Goal: Transaction & Acquisition: Register for event/course

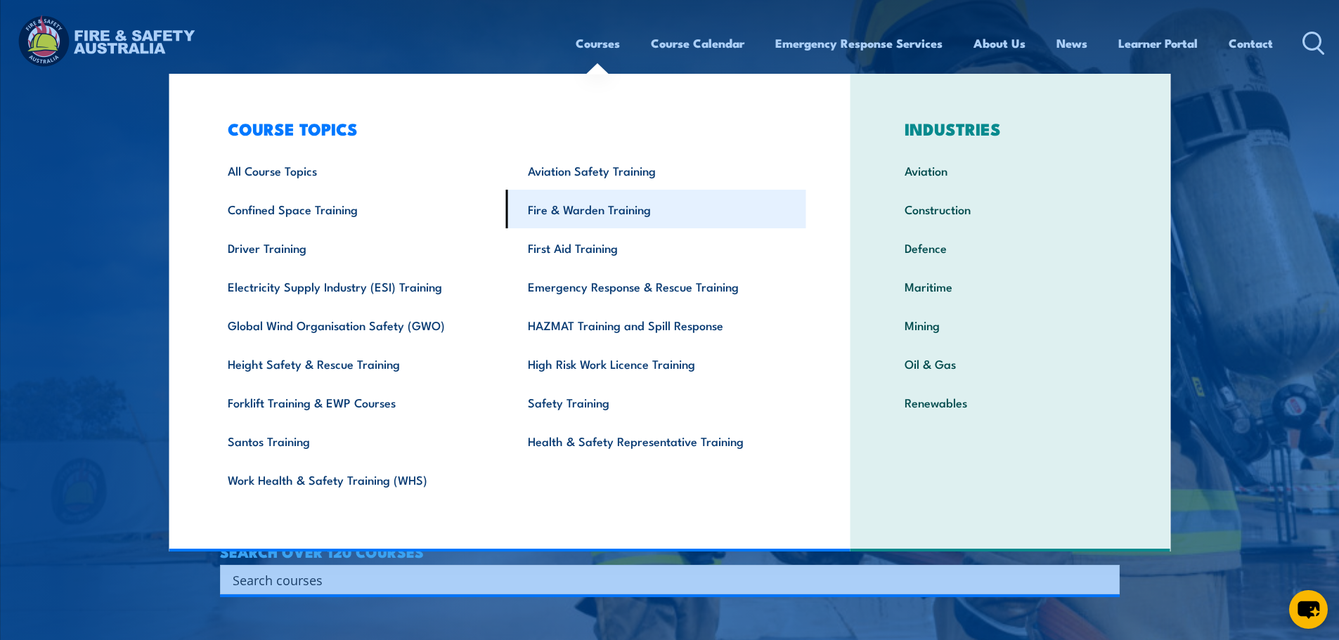
click at [585, 212] on link "Fire & Warden Training" at bounding box center [656, 209] width 300 height 39
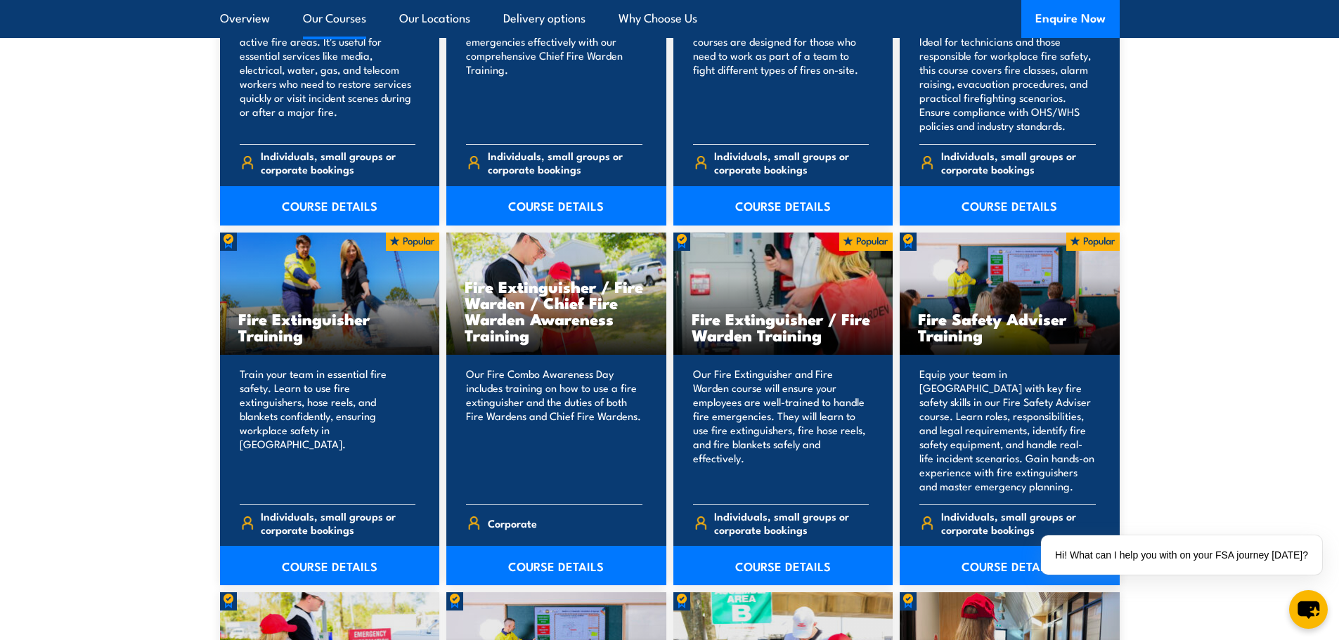
scroll to position [1336, 0]
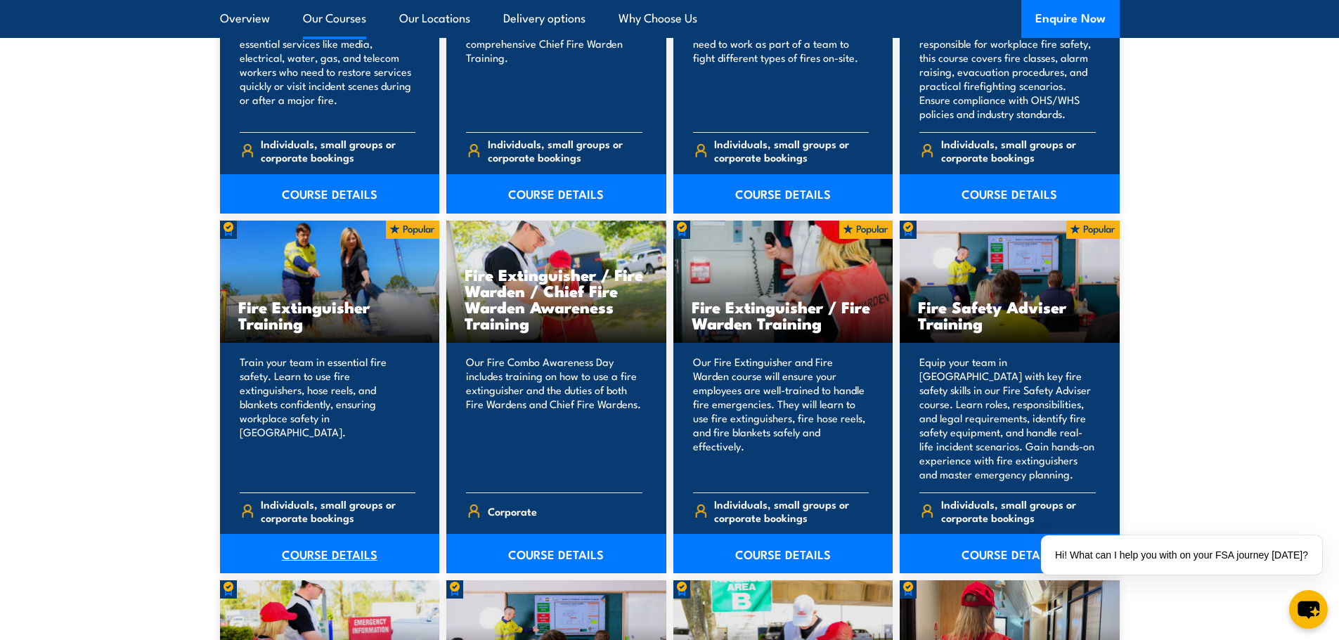
click at [342, 554] on link "COURSE DETAILS" at bounding box center [330, 553] width 220 height 39
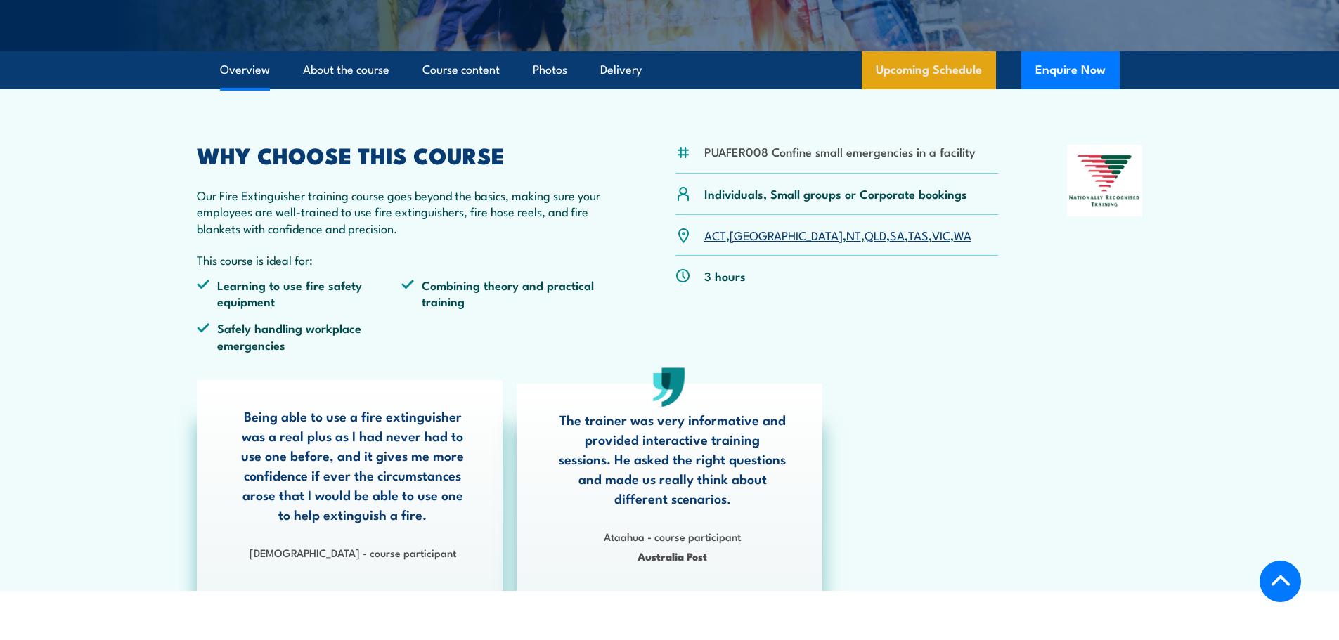
click at [903, 58] on link "Upcoming Schedule" at bounding box center [929, 70] width 134 height 38
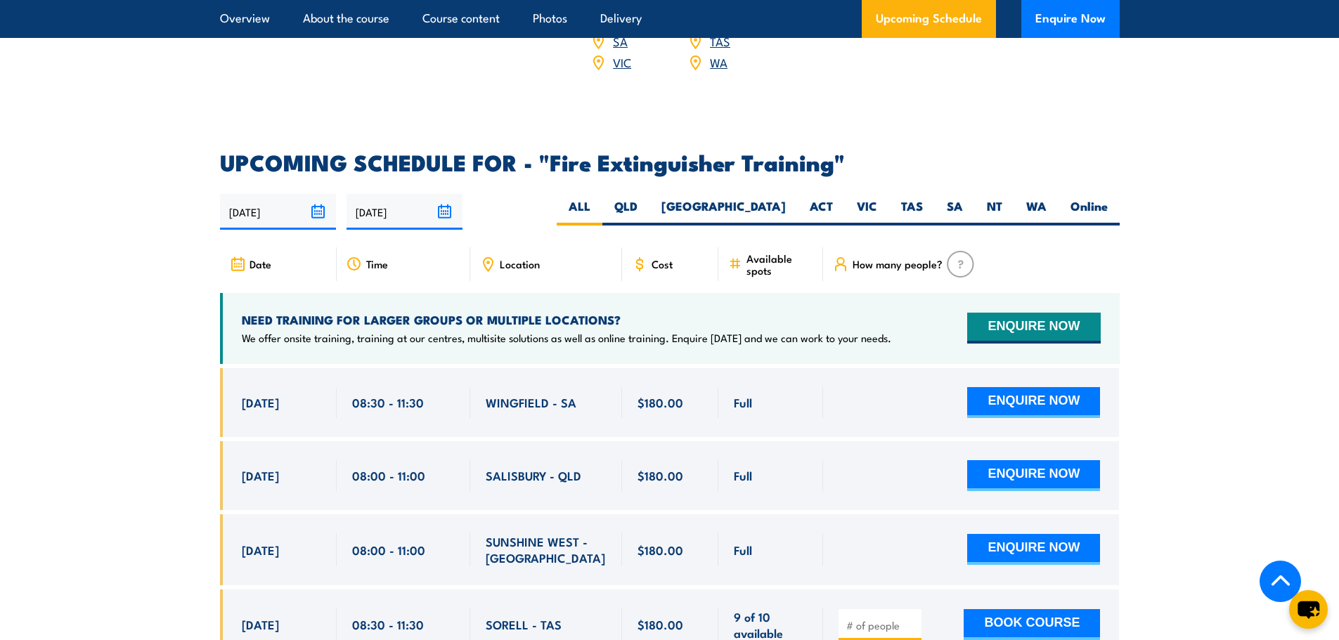
scroll to position [2219, 0]
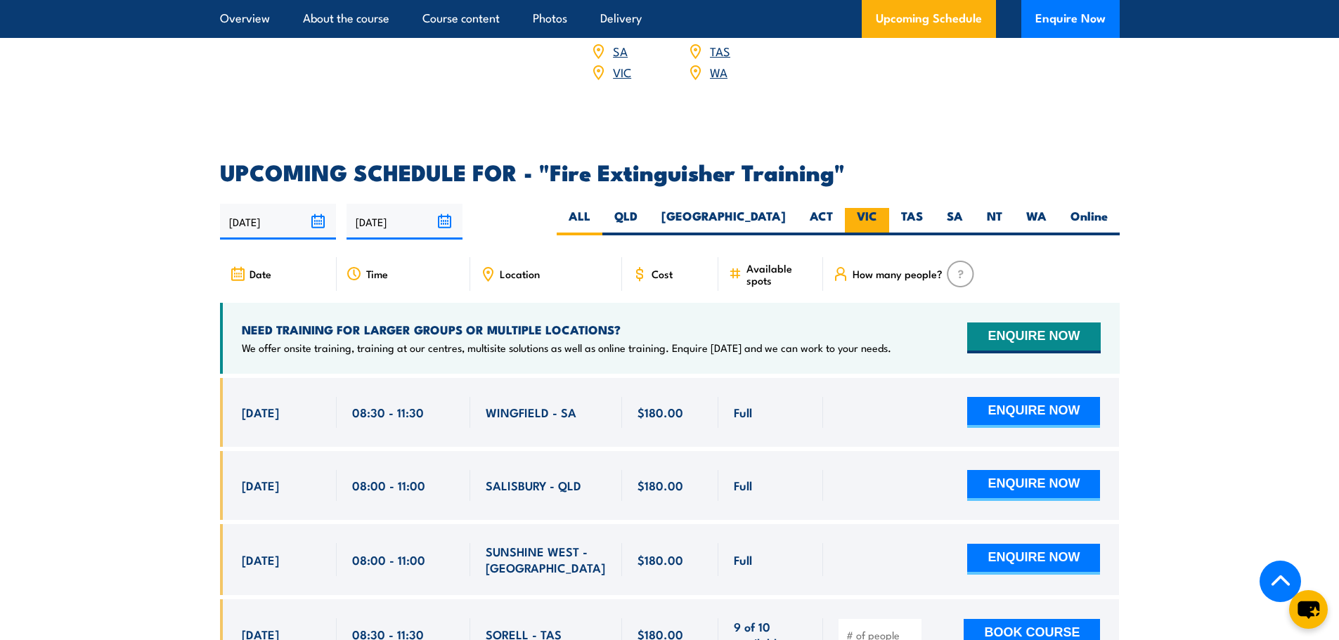
click at [865, 208] on label "VIC" at bounding box center [867, 221] width 44 height 27
click at [877, 208] on input "VIC" at bounding box center [881, 212] width 9 height 9
radio input "true"
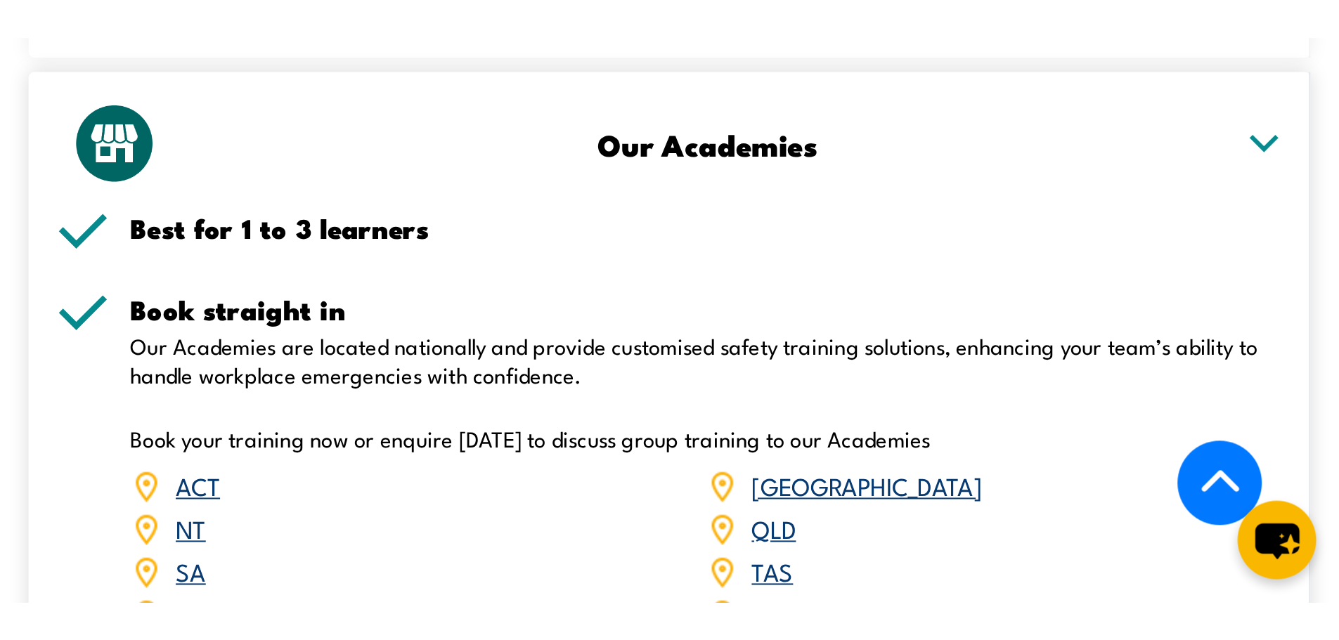
scroll to position [2327, 0]
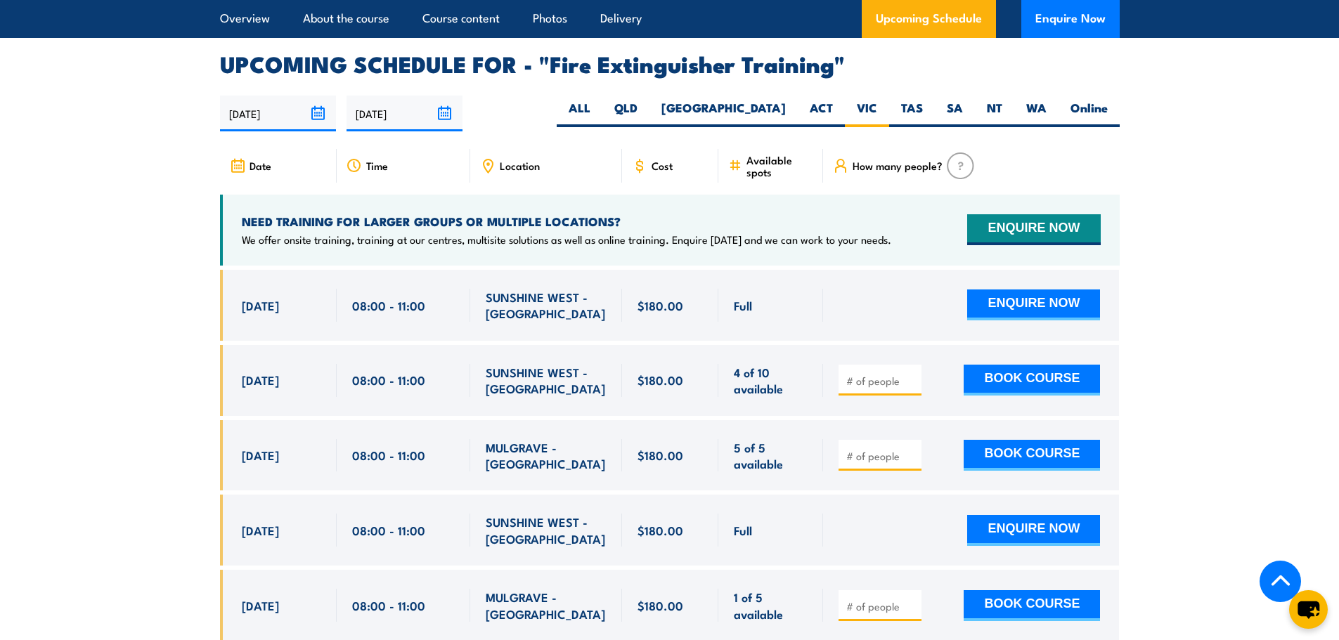
click at [860, 449] on input "number" at bounding box center [881, 456] width 70 height 14
type input "1"
click at [993, 440] on button "BOOK COURSE" at bounding box center [1032, 455] width 136 height 31
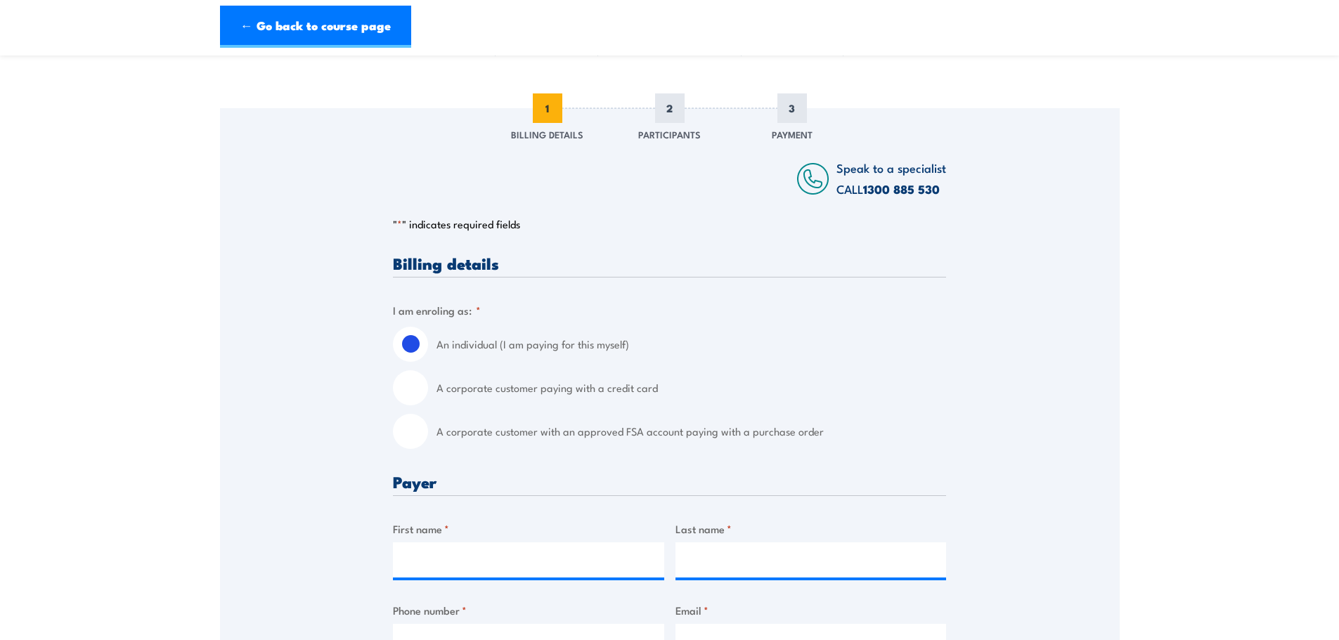
scroll to position [141, 0]
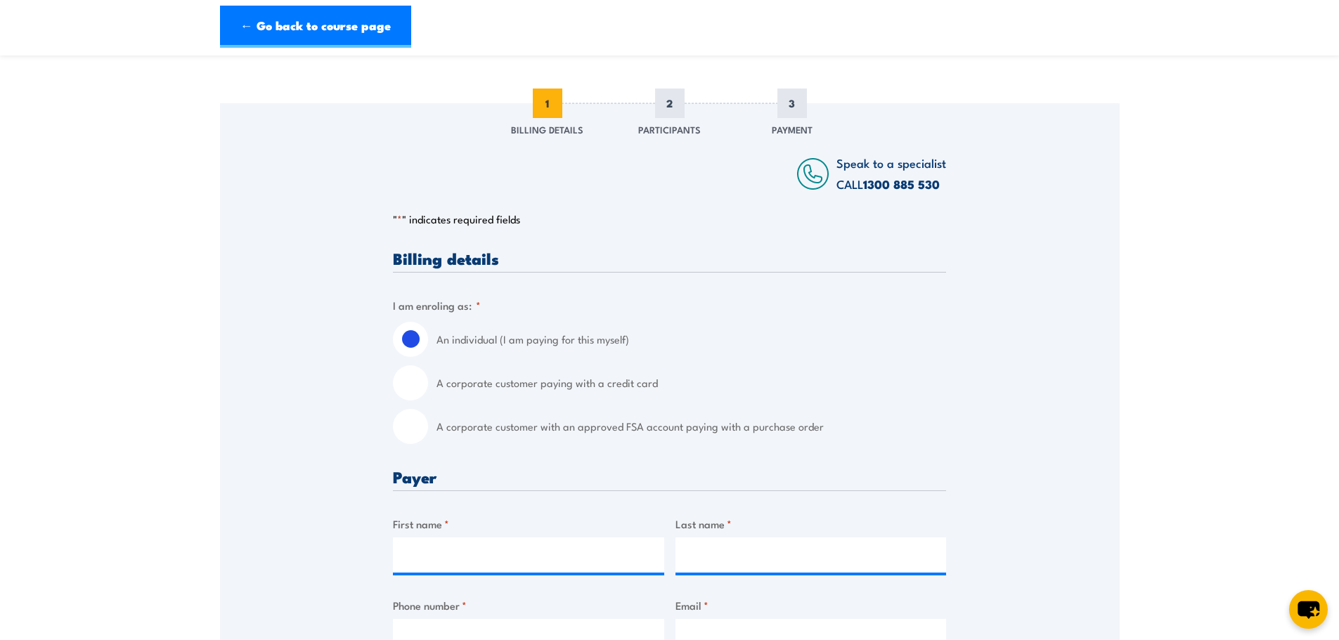
click at [479, 430] on label "A corporate customer with an approved FSA account paying with a purchase order" at bounding box center [692, 426] width 510 height 35
click at [428, 430] on input "A corporate customer with an approved FSA account paying with a purchase order" at bounding box center [410, 426] width 35 height 35
radio input "true"
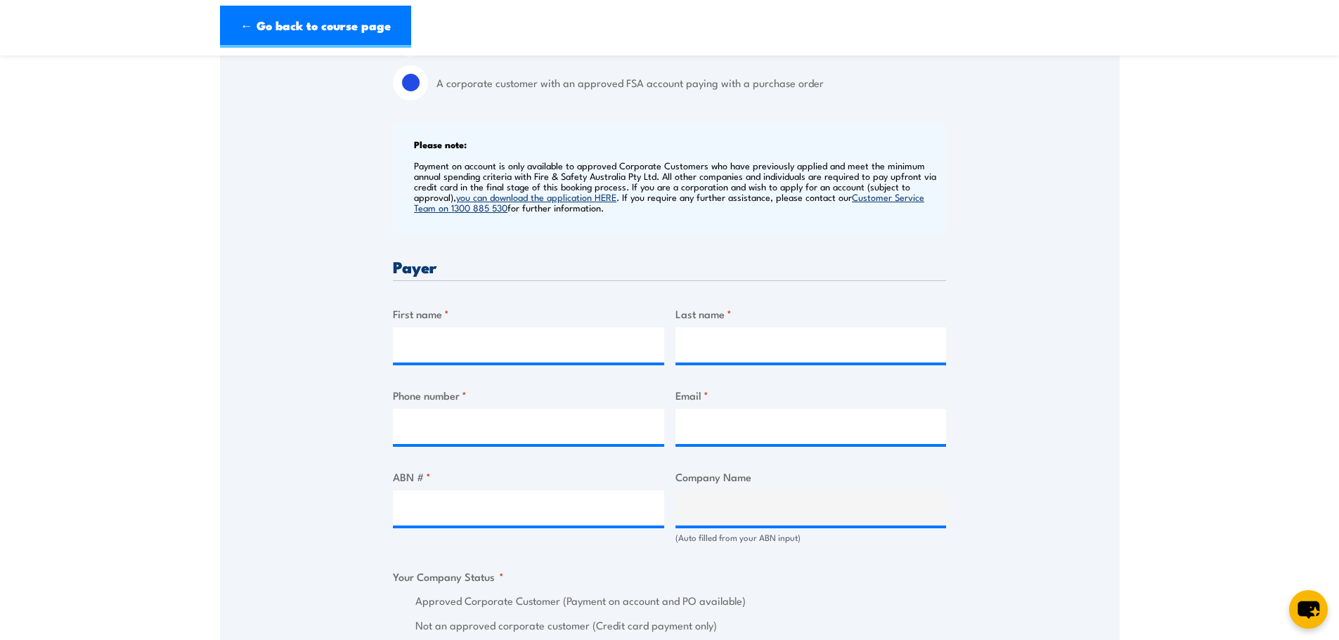
scroll to position [492, 0]
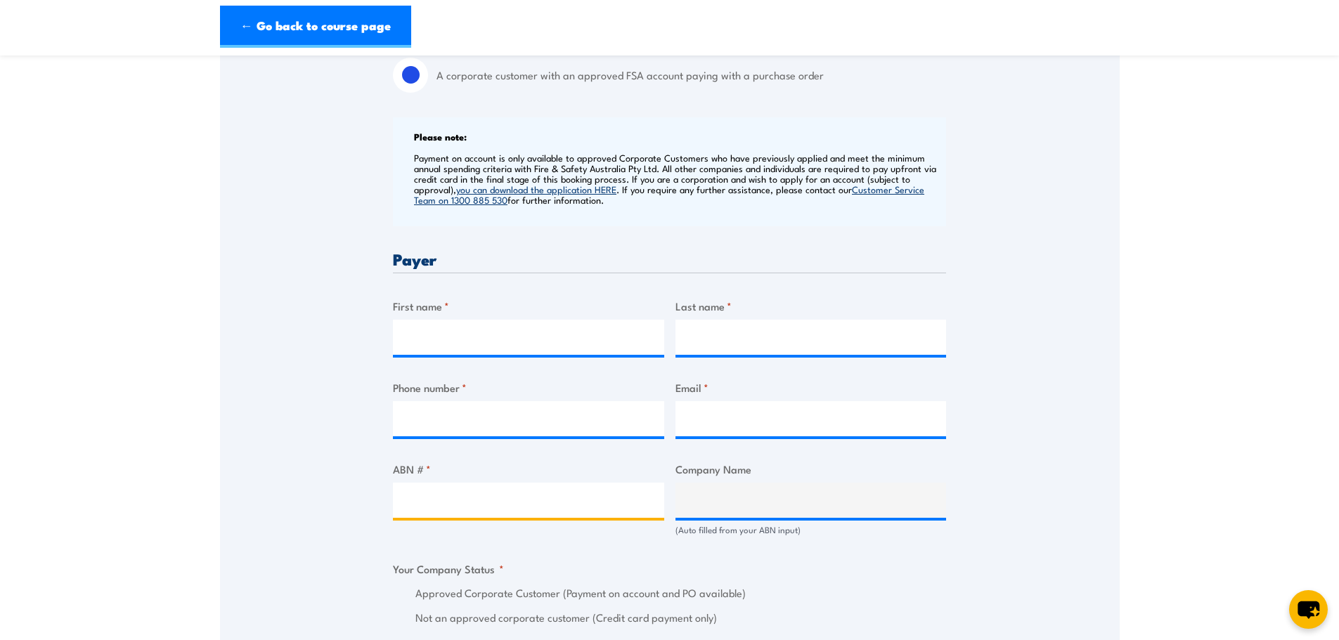
click at [459, 489] on input "ABN # *" at bounding box center [528, 500] width 271 height 35
paste input "17106297394"
type input "17106297394"
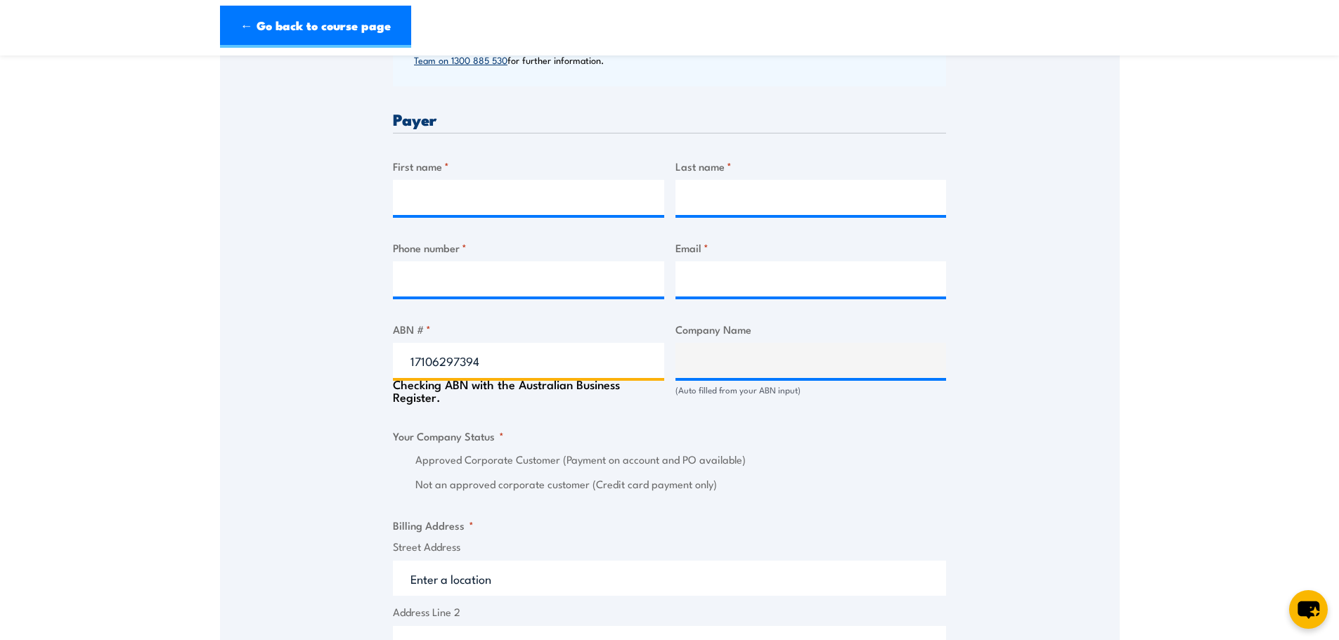
scroll to position [633, 0]
type input "GRILL'D PTY LTD"
radio input "true"
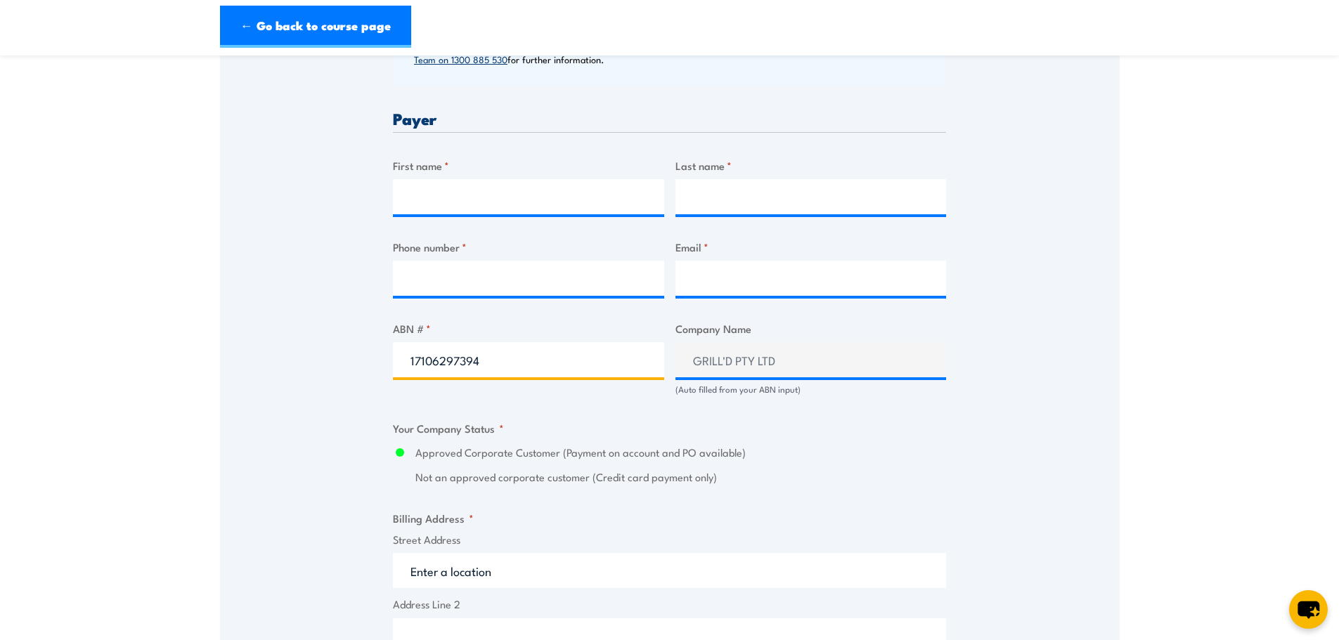
type input "17106297394"
click at [536, 200] on input "First name *" at bounding box center [528, 196] width 271 height 35
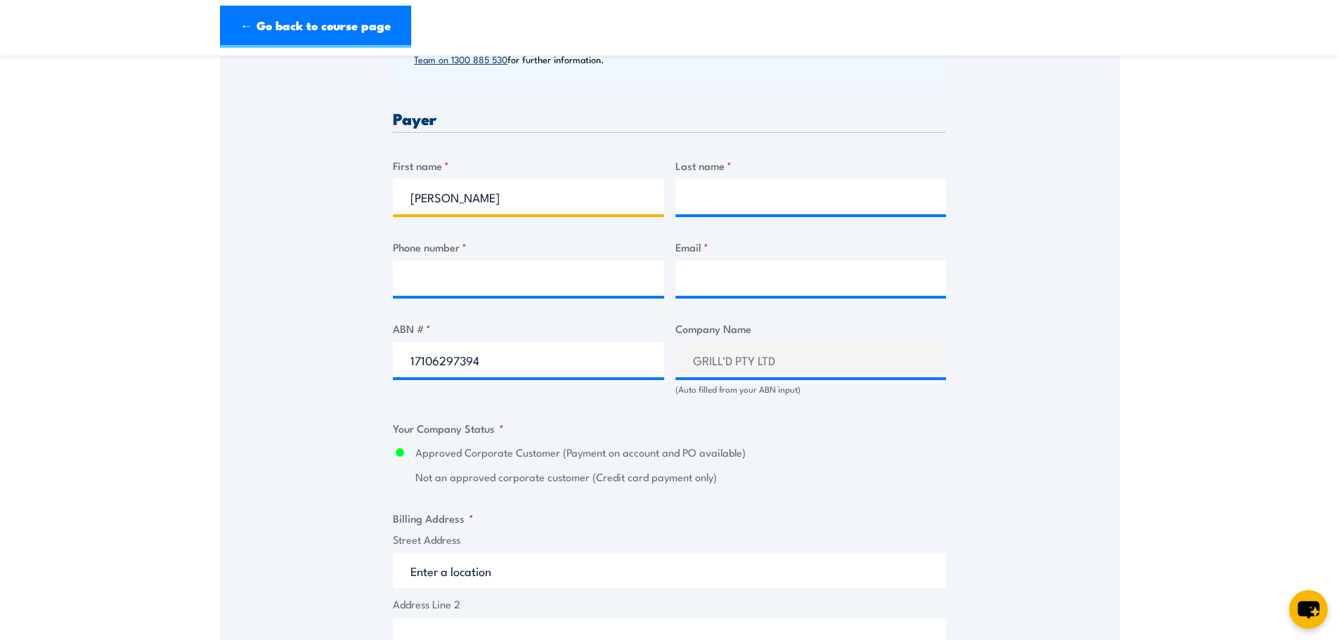
type input "[PERSON_NAME]"
type input "C"
type input "[PERSON_NAME]"
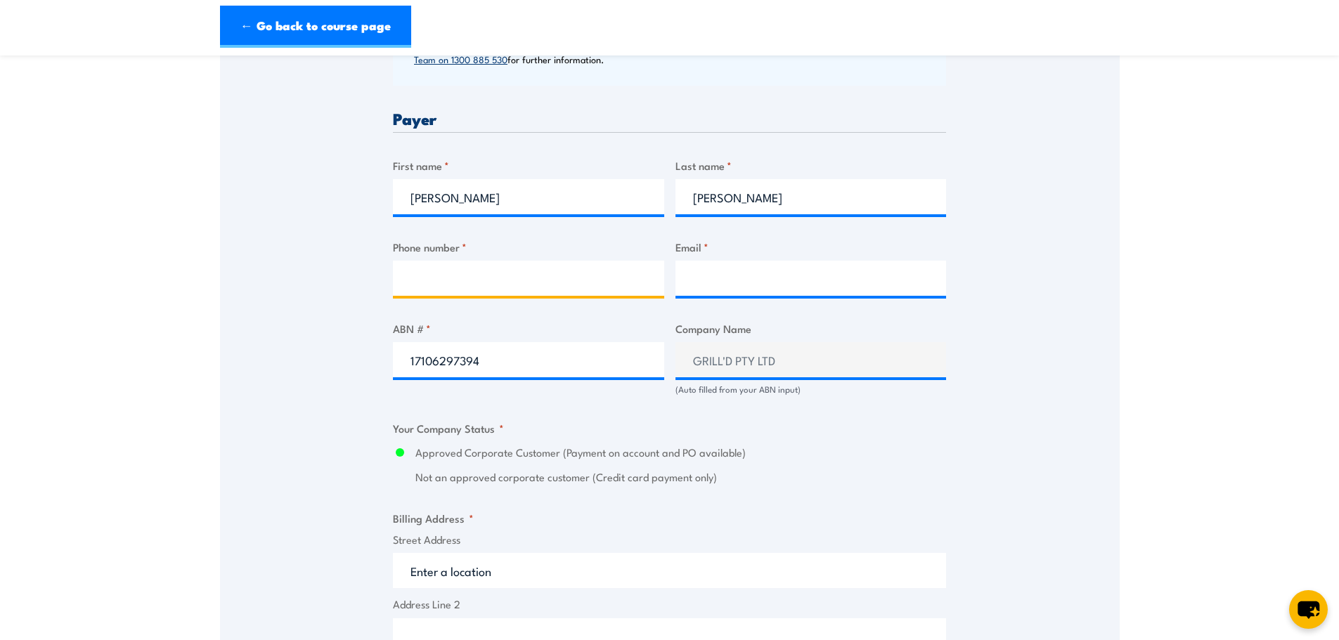
paste input "[EMAIL_ADDRESS][DOMAIN_NAME]"
type input "[EMAIL_ADDRESS][DOMAIN_NAME]"
drag, startPoint x: 609, startPoint y: 280, endPoint x: 319, endPoint y: 255, distance: 290.8
click at [319, 255] on div "Speak to a specialist CALL [PHONE_NUMBER] CALL [PHONE_NUMBER] " * " indicates r…" at bounding box center [670, 387] width 900 height 1552
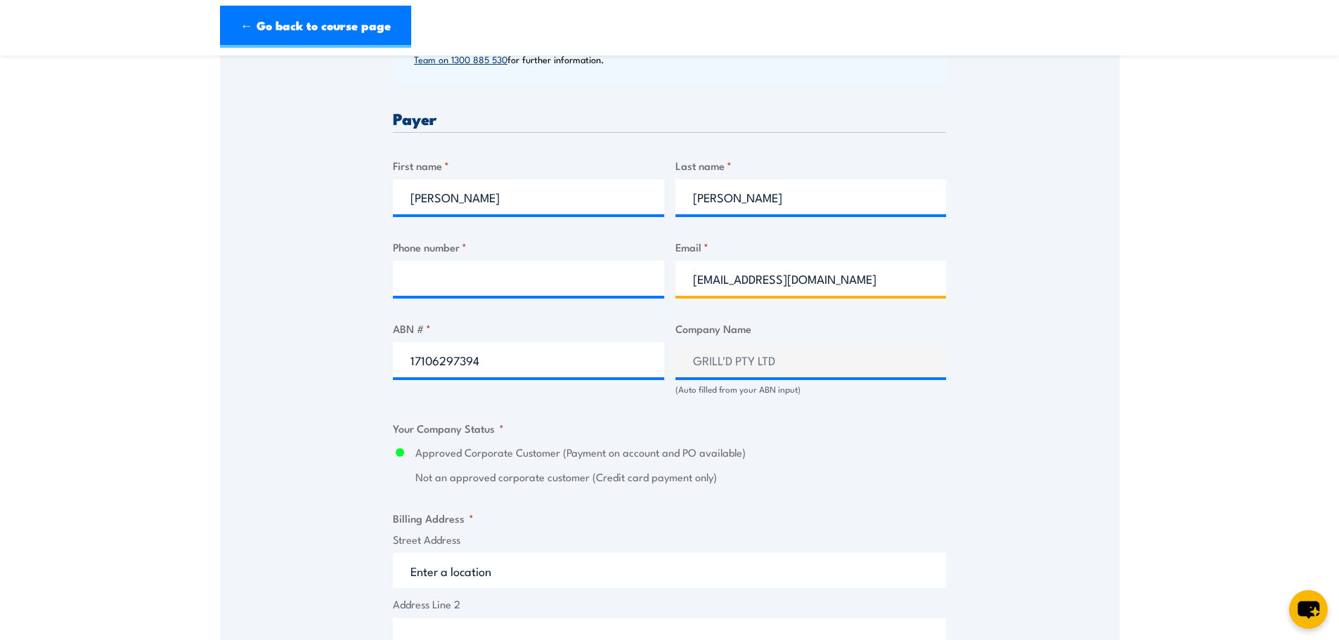
type input "[EMAIL_ADDRESS][DOMAIN_NAME]"
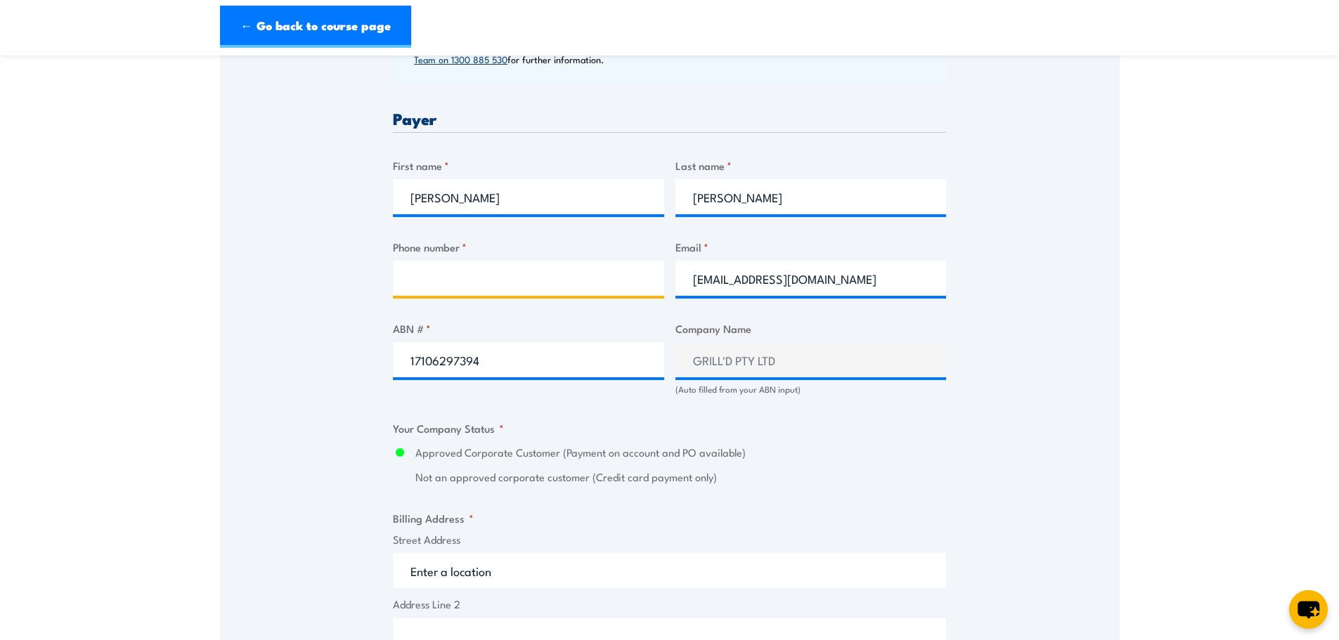
click at [457, 273] on input "Phone number *" at bounding box center [528, 278] width 271 height 35
paste input "0480218655"
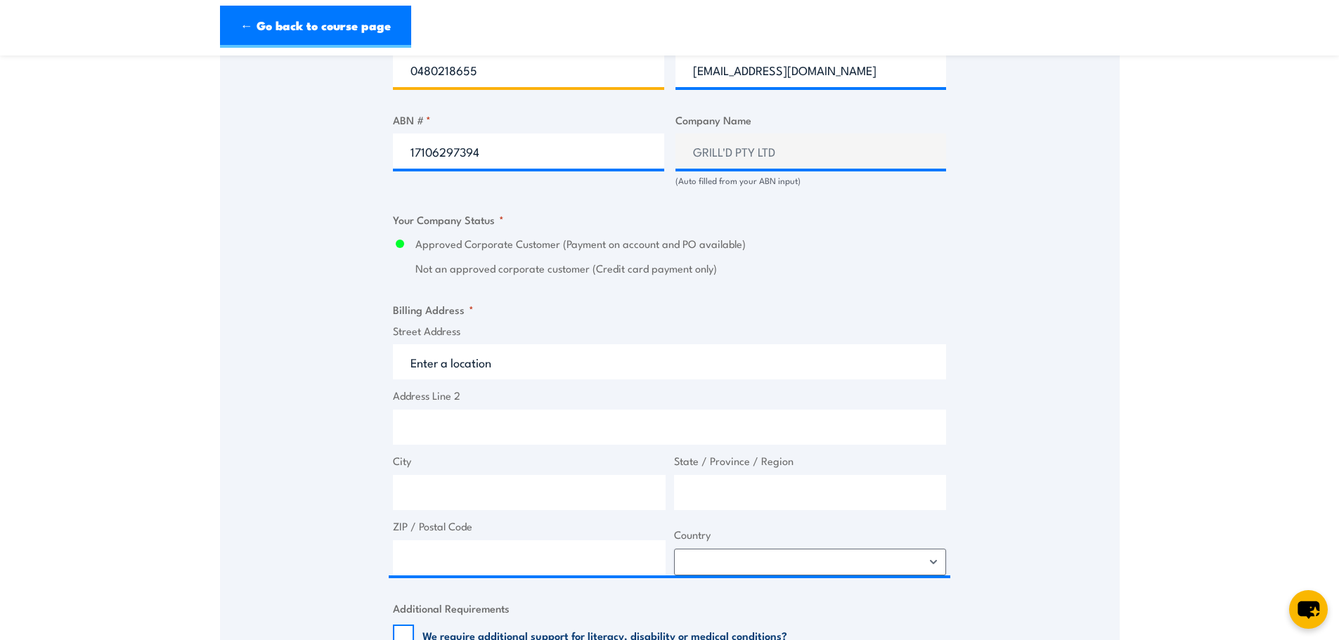
scroll to position [844, 0]
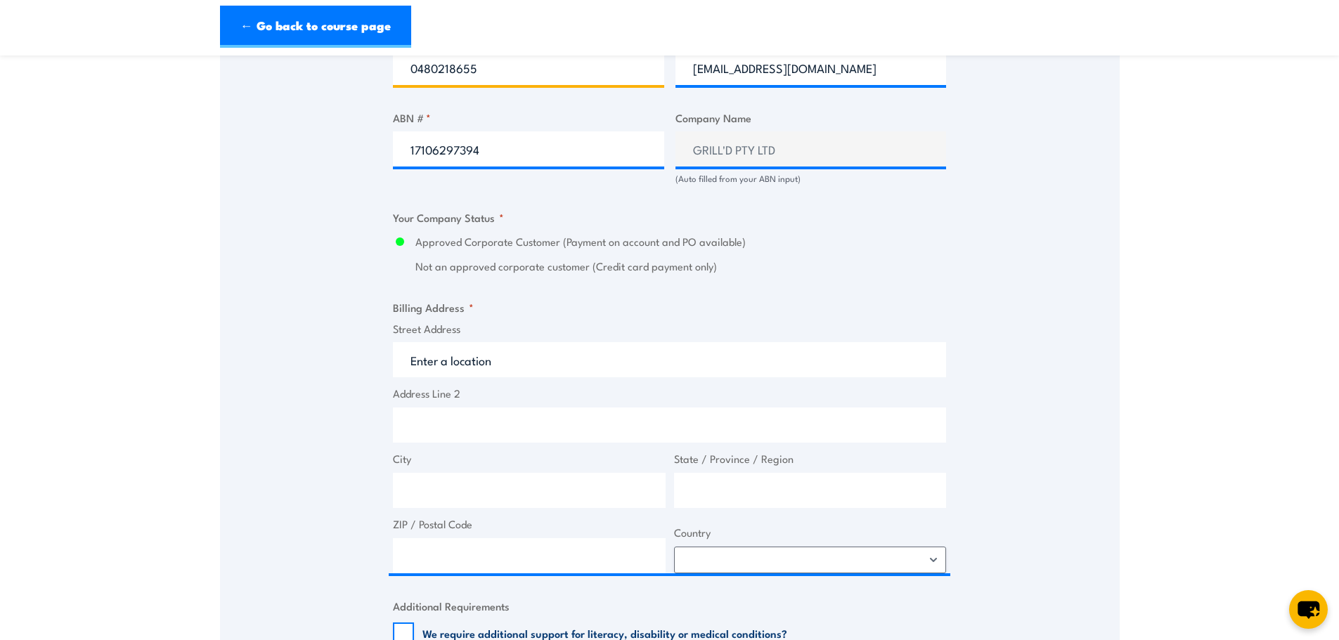
click at [434, 77] on input "0480218655" at bounding box center [528, 67] width 271 height 35
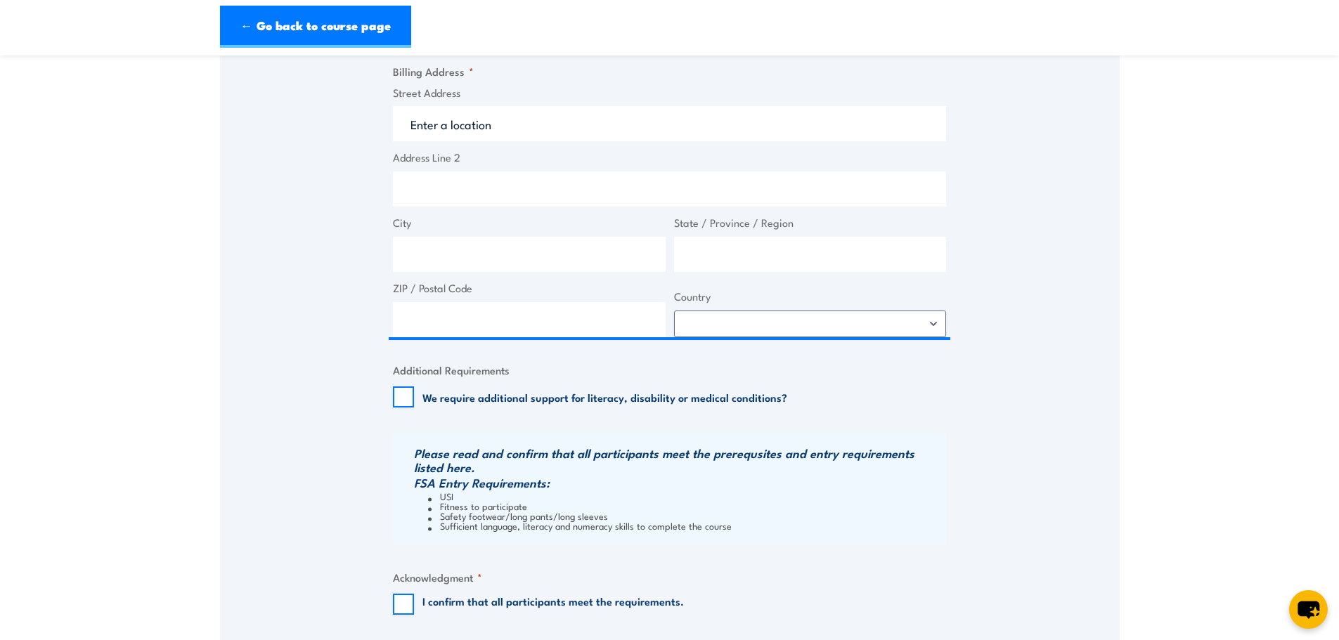
scroll to position [984, 0]
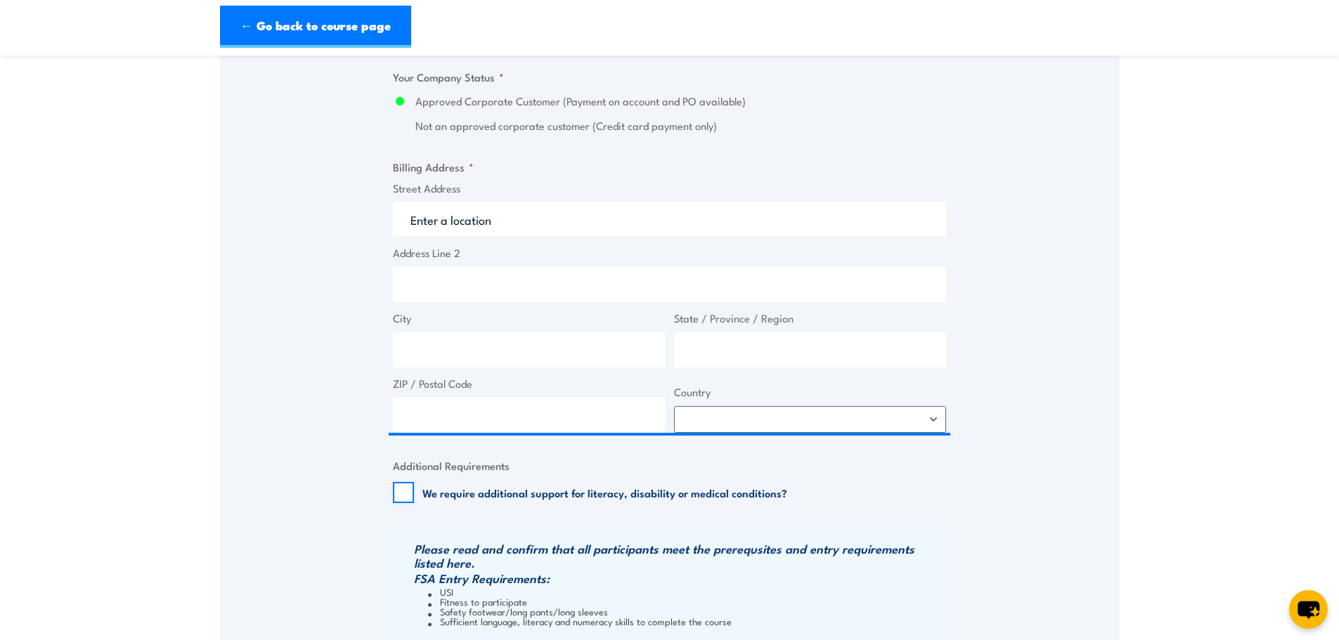
type input "0480218655"
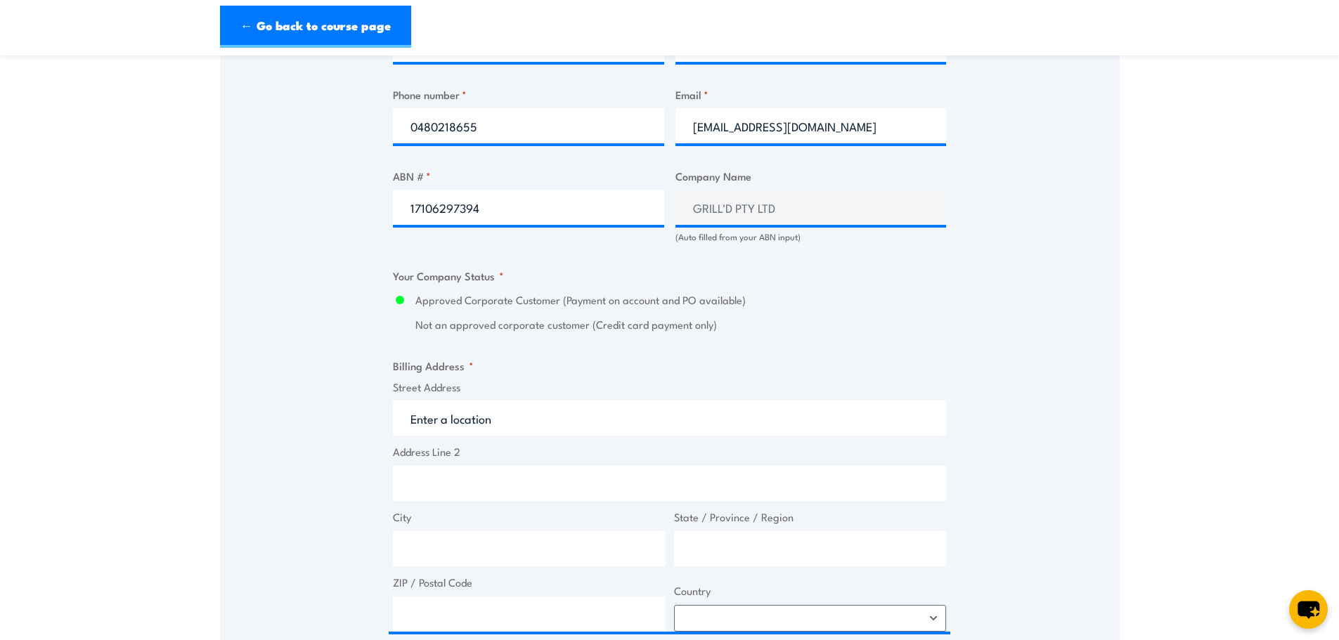
scroll to position [773, 0]
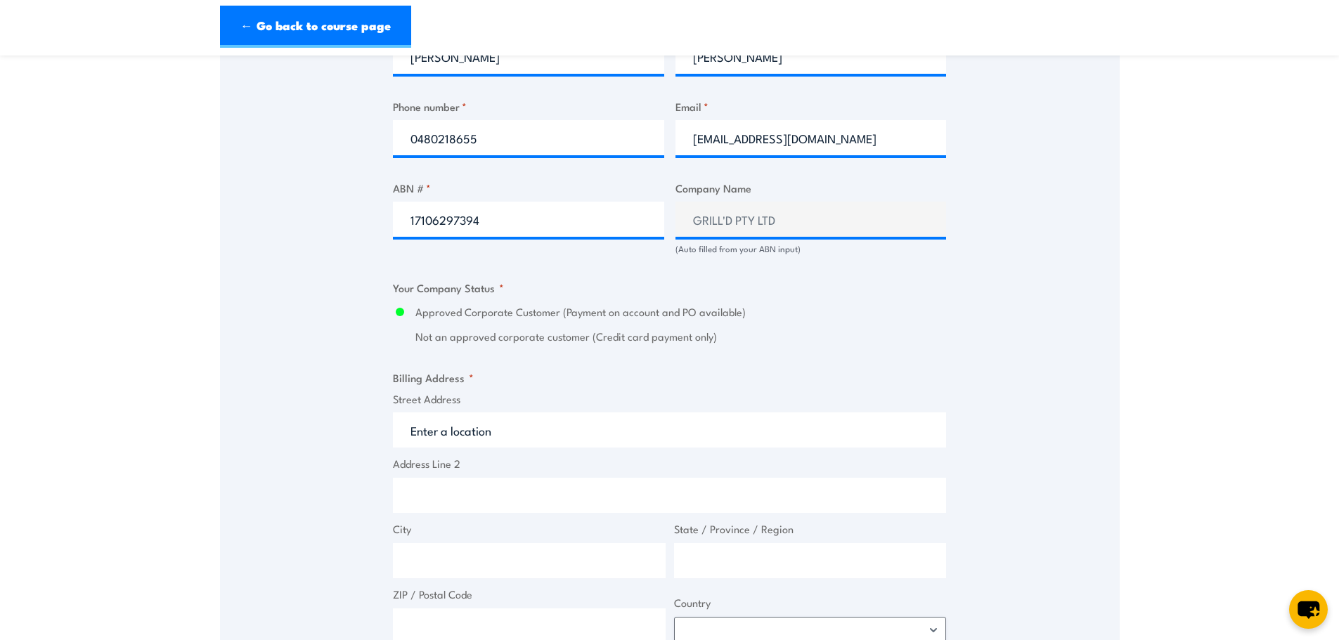
click at [475, 441] on input "Street Address" at bounding box center [669, 430] width 553 height 35
paste input "Level 1&2 [GEOGRAPHIC_DATA][STREET_ADDRESS][DEMOGRAPHIC_DATA]"
click at [437, 431] on input "Level 1&2 [GEOGRAPHIC_DATA][STREET_ADDRESS][DEMOGRAPHIC_DATA]" at bounding box center [669, 430] width 553 height 35
click at [677, 434] on input "Level 1&2 [GEOGRAPHIC_DATA][STREET_ADDRESS][DEMOGRAPHIC_DATA]" at bounding box center [669, 430] width 553 height 35
click at [502, 307] on label "Approved Corporate Customer (Payment on account and PO available)" at bounding box center [681, 312] width 531 height 16
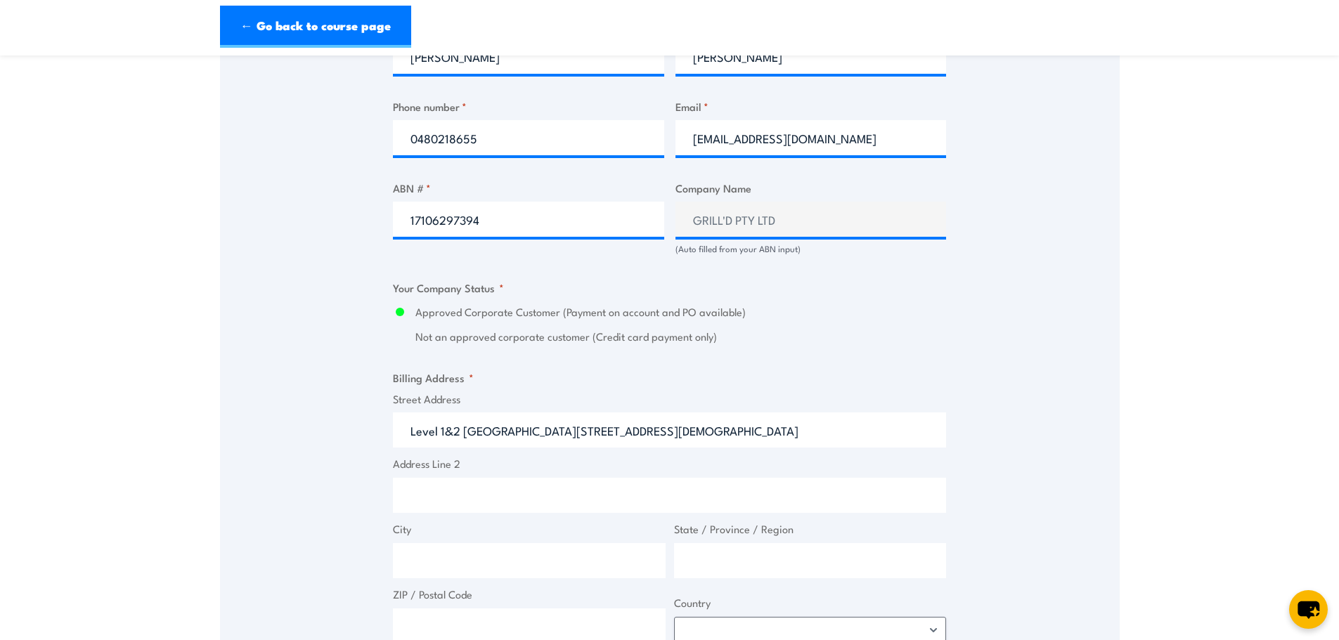
click at [407, 307] on input "Approved Corporate Customer (Payment on account and PO available)" at bounding box center [400, 312] width 14 height 16
drag, startPoint x: 551, startPoint y: 431, endPoint x: 193, endPoint y: 411, distance: 358.4
click at [218, 418] on section "Fire Extinguisher Training [DATE] 08:00 1" at bounding box center [669, 209] width 1339 height 1824
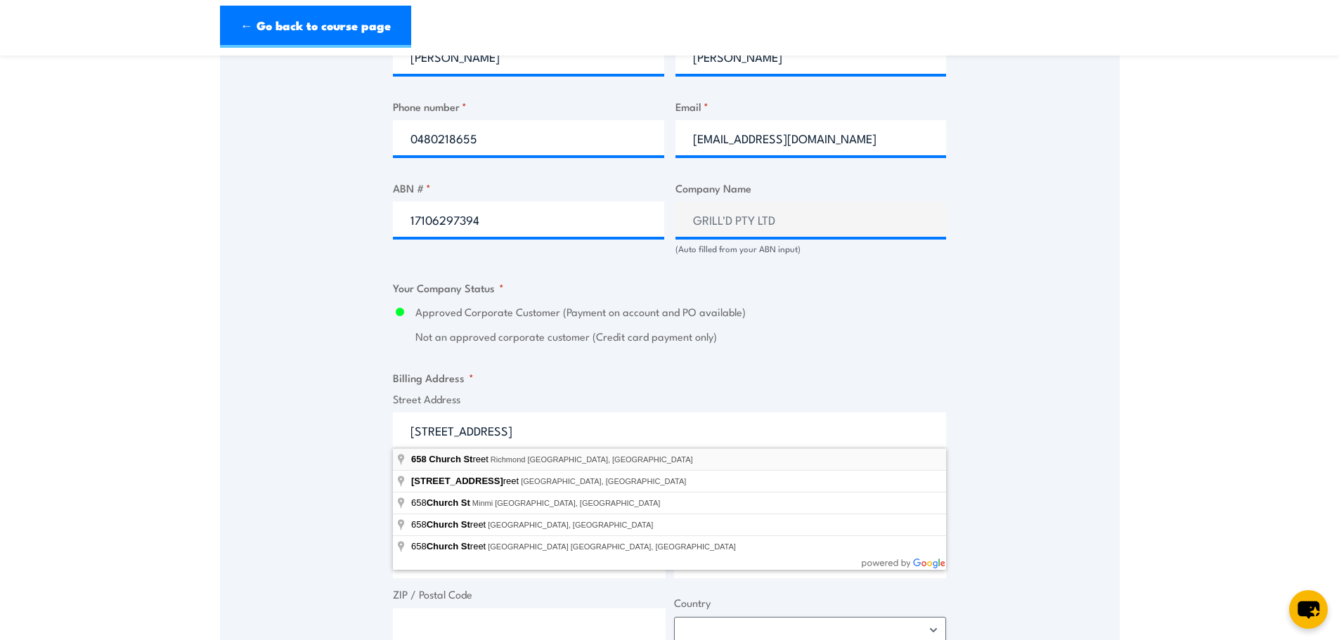
type input "[STREET_ADDRESS]"
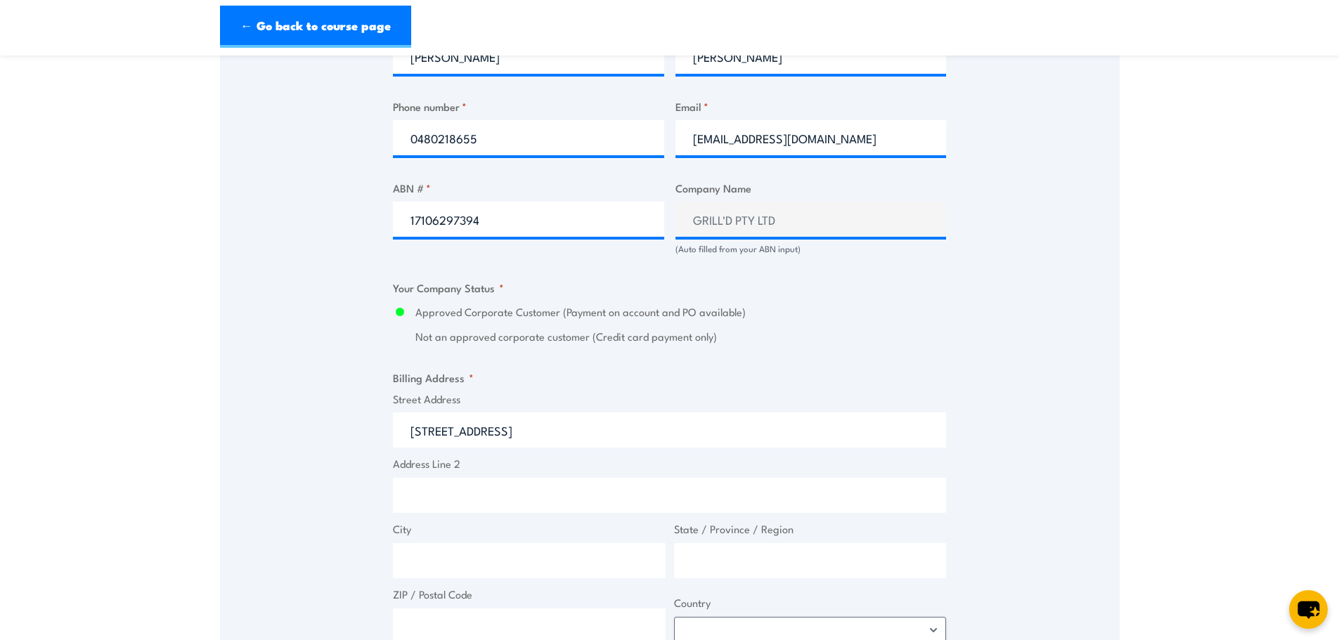
type input "[STREET_ADDRESS]"
type input "[GEOGRAPHIC_DATA]"
type input "Victoria"
type input "3121"
select select "[GEOGRAPHIC_DATA]"
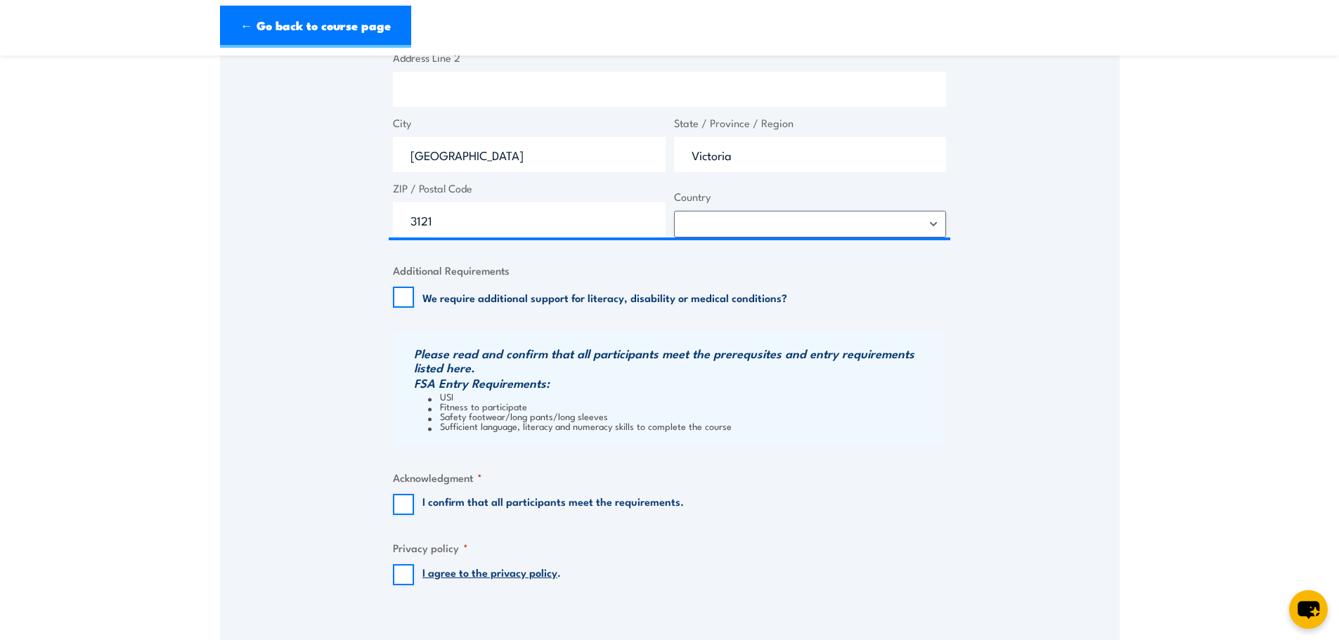
scroll to position [1336, 0]
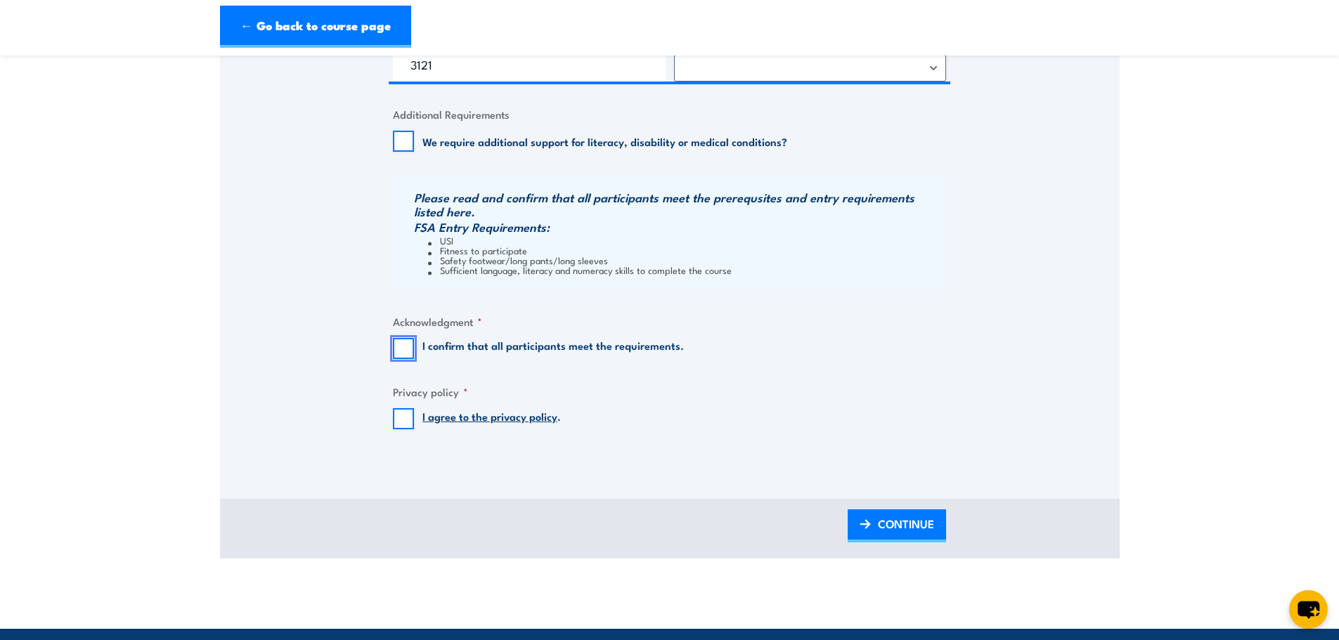
click at [408, 352] on input "I confirm that all participants meet the requirements." at bounding box center [403, 348] width 21 height 21
checkbox input "true"
click at [407, 423] on input "I agree to the privacy policy ." at bounding box center [403, 418] width 21 height 21
checkbox input "true"
click at [913, 533] on span "CONTINUE" at bounding box center [906, 524] width 56 height 37
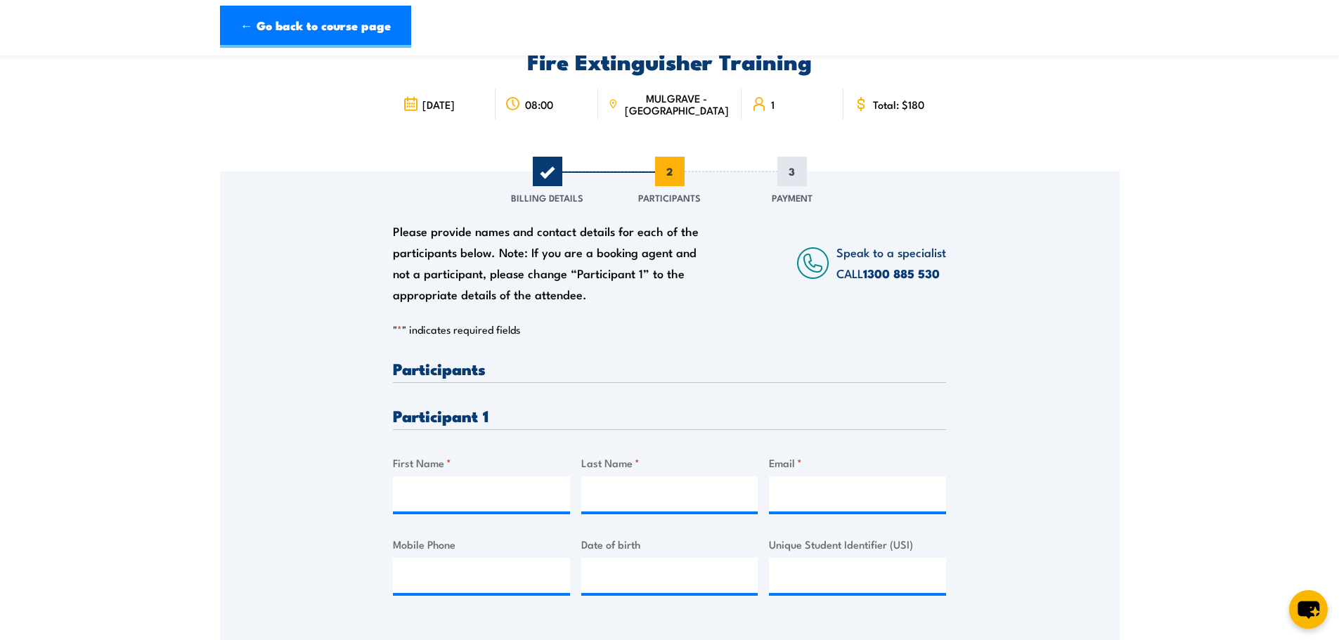
scroll to position [141, 0]
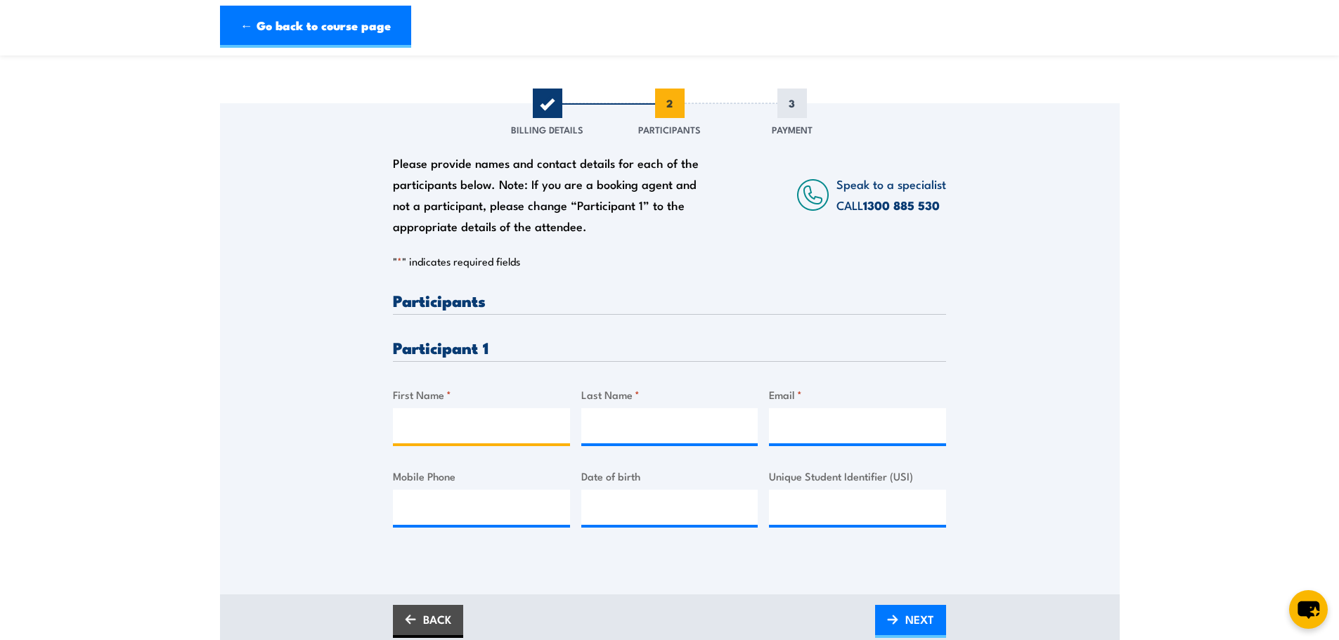
click at [492, 420] on input "First Name *" at bounding box center [481, 425] width 177 height 35
type input "[PERSON_NAME]"
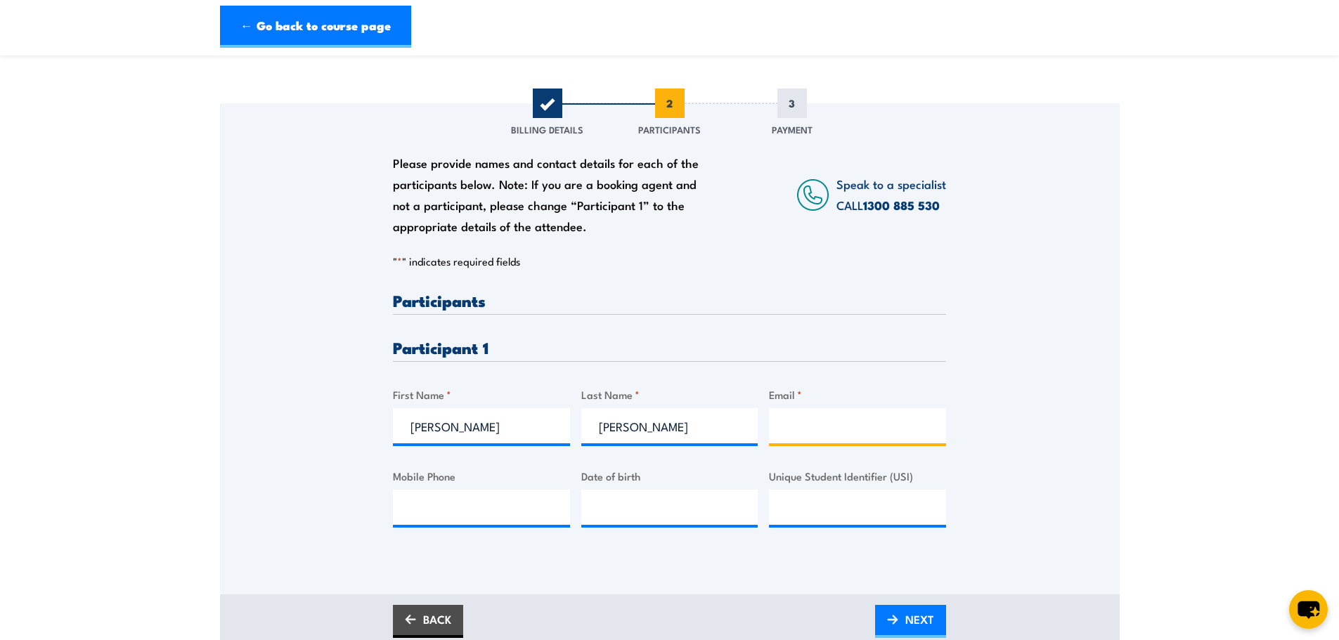
paste input "[EMAIL_ADDRESS][DOMAIN_NAME]"
type input "[EMAIL_ADDRESS][DOMAIN_NAME]"
click at [793, 524] on div at bounding box center [857, 507] width 177 height 35
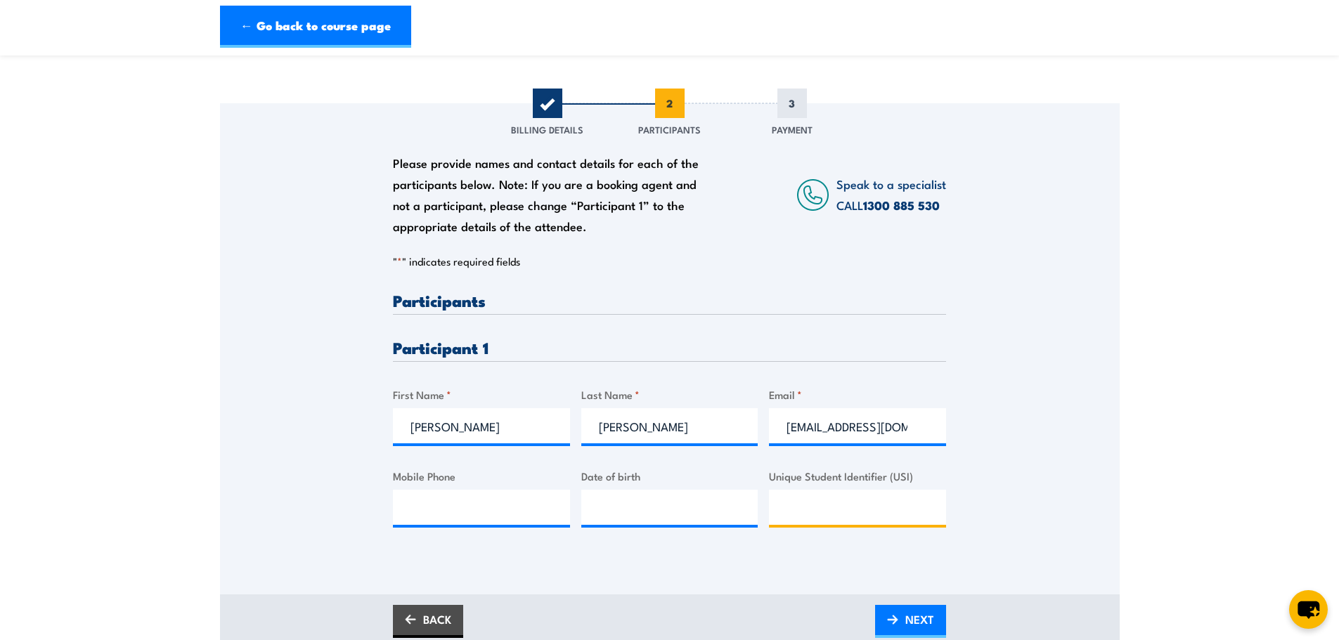
click at [803, 513] on input "Unique Student Identifier (USI)" at bounding box center [857, 507] width 177 height 35
paste input "P6SAE8U6VC"
type input "P6SAE8U6VC"
click at [908, 607] on span "NEXT" at bounding box center [920, 619] width 29 height 37
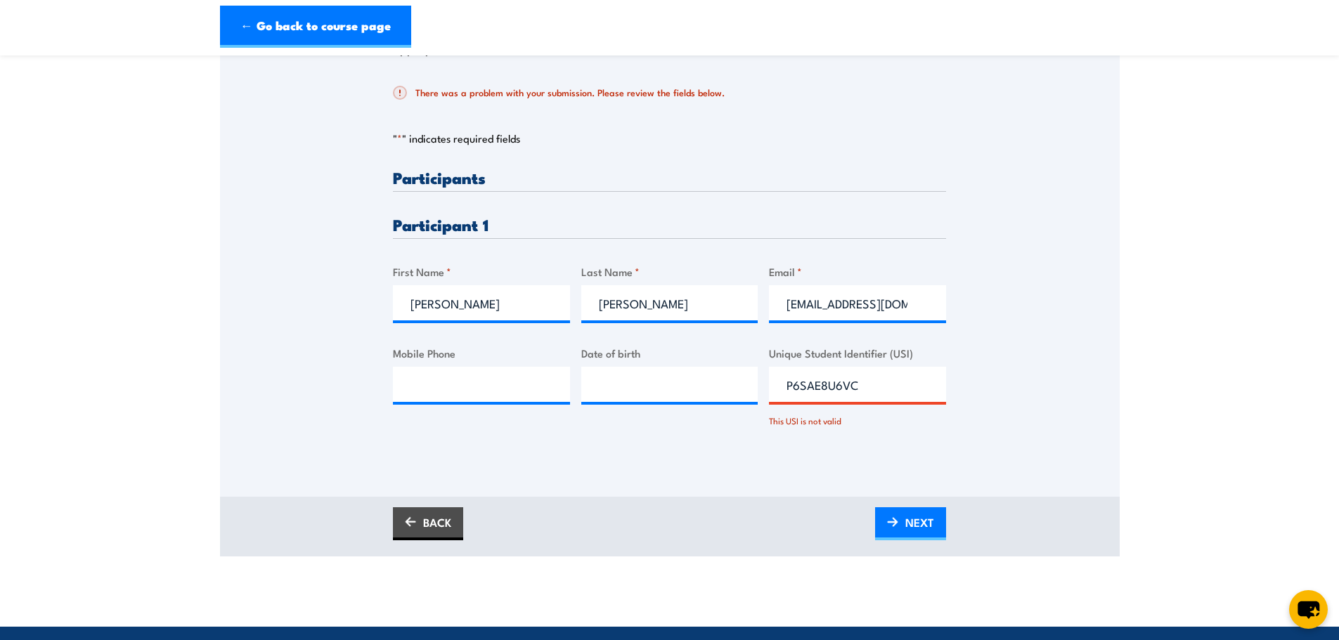
scroll to position [352, 0]
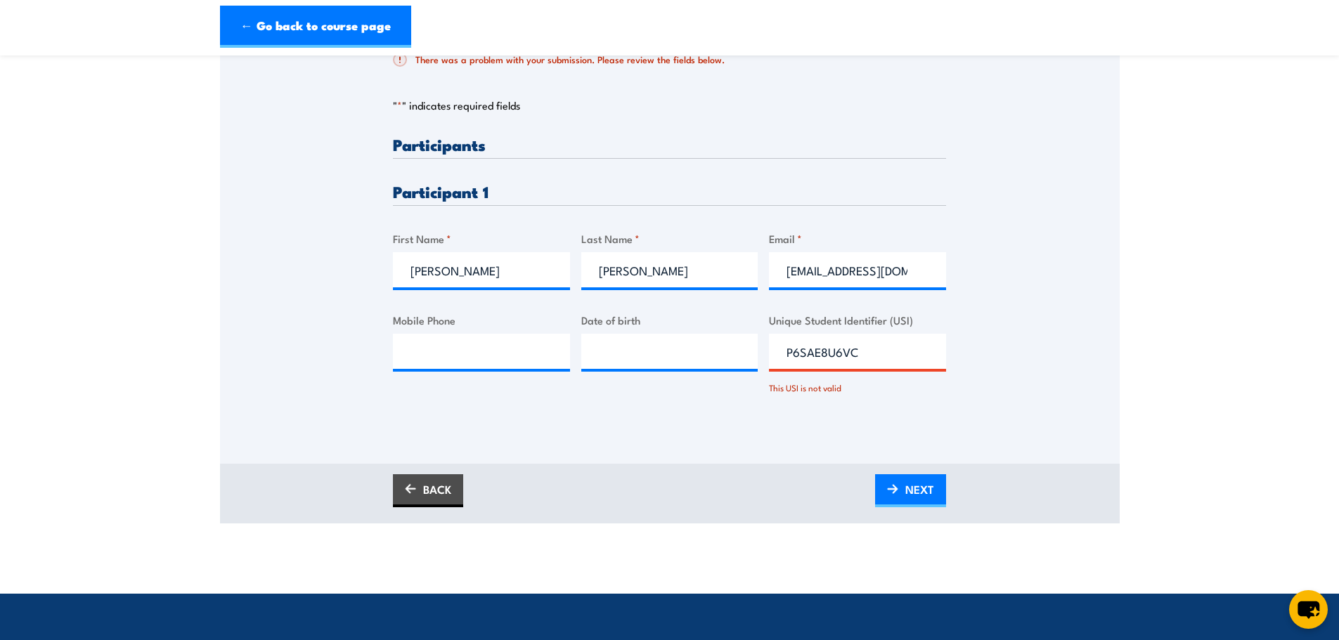
click at [882, 357] on input "P6SAE8U6VC" at bounding box center [857, 351] width 177 height 35
click at [784, 355] on input "P6SAE8U6VC" at bounding box center [857, 351] width 177 height 35
drag, startPoint x: 863, startPoint y: 356, endPoint x: 534, endPoint y: 315, distance: 331.6
click at [534, 315] on div "Please provide names and contact details for each of the participants below. No…" at bounding box center [669, 277] width 553 height 283
click at [887, 491] on img at bounding box center [892, 489] width 11 height 10
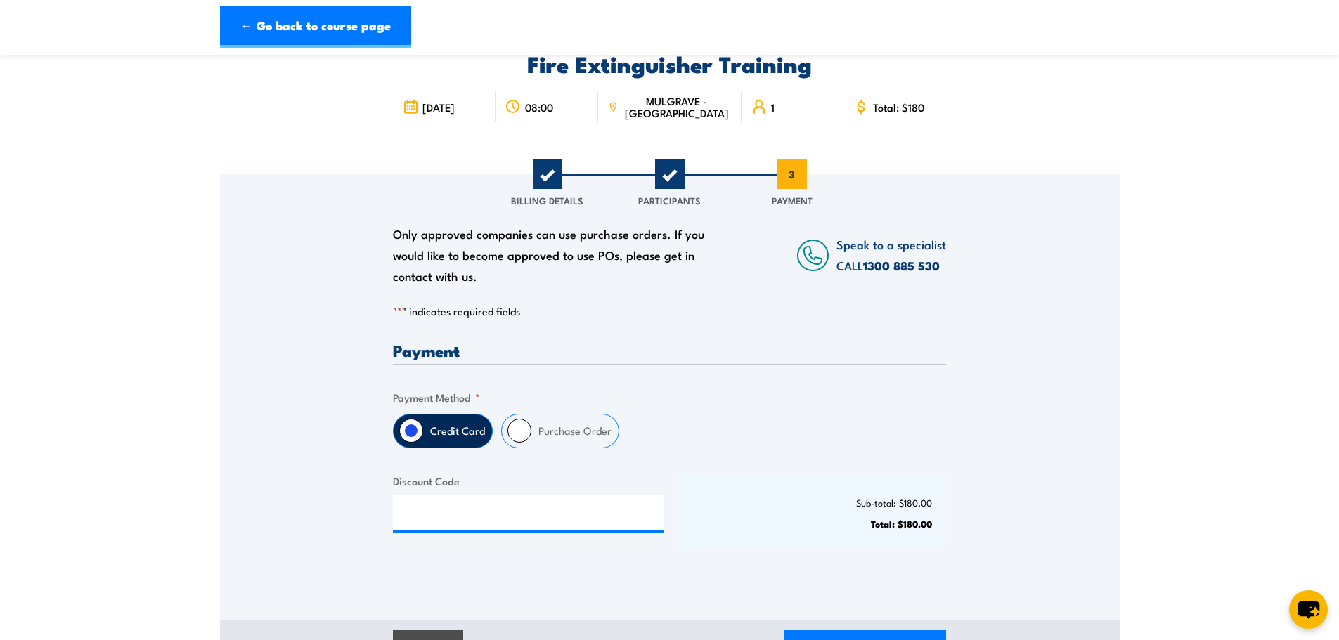
scroll to position [70, 0]
click at [532, 428] on label "Purchase Order" at bounding box center [575, 430] width 87 height 33
click at [531, 428] on input "Purchase Order" at bounding box center [520, 430] width 24 height 24
radio input "true"
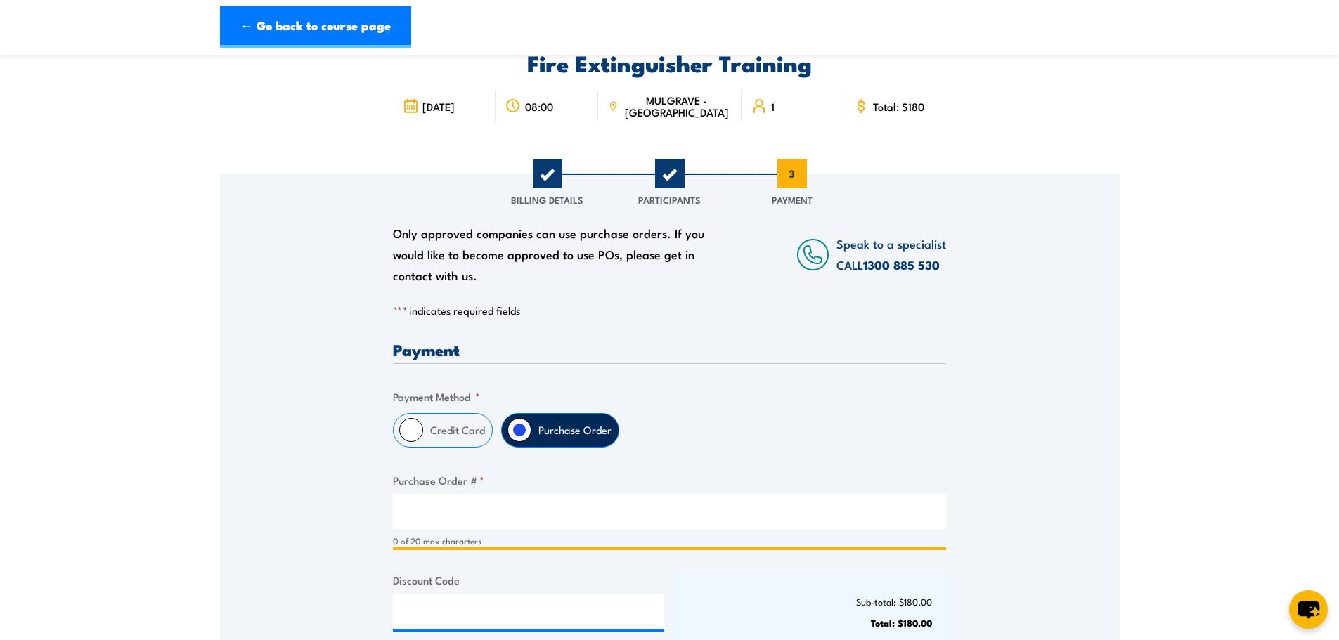
click at [506, 516] on input "Purchase Order # *" at bounding box center [669, 511] width 553 height 35
paste input "17 106 297 394"
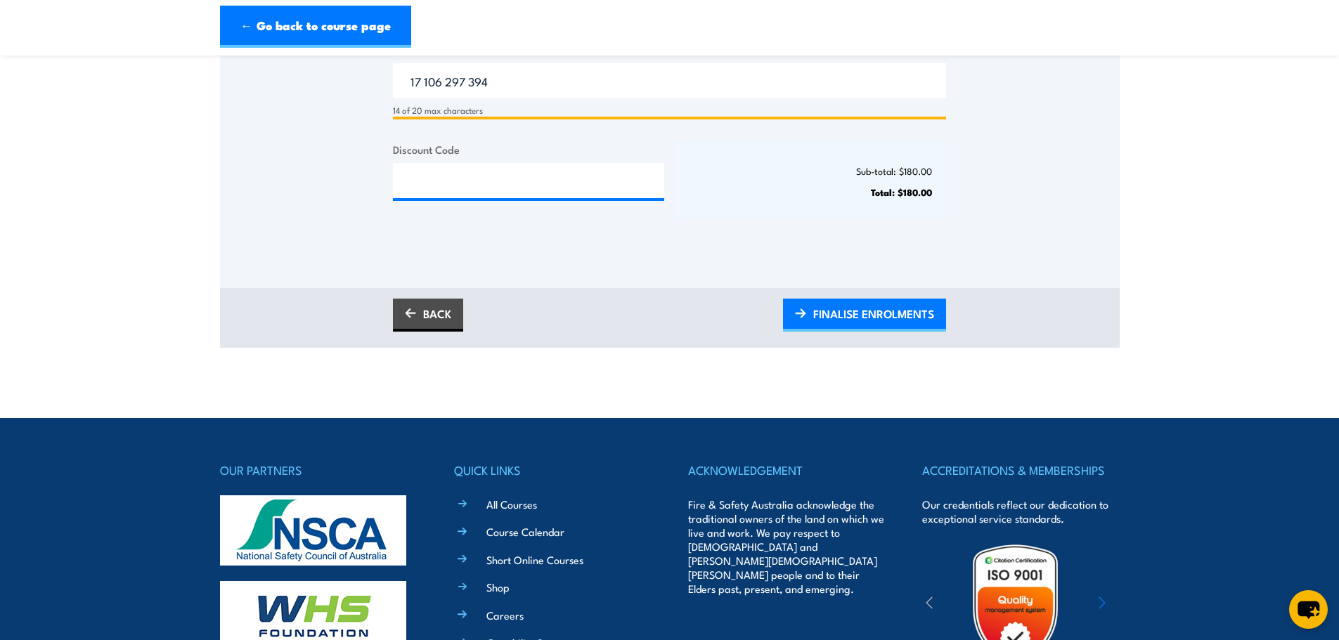
scroll to position [492, 0]
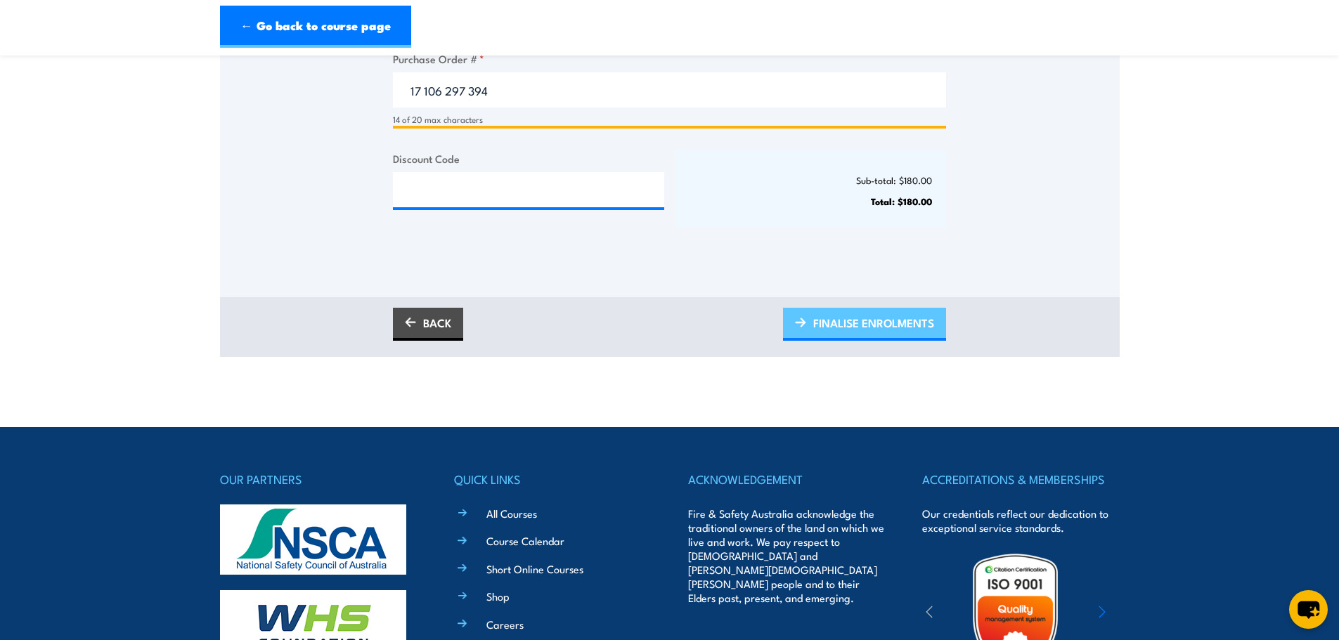
type input "17 106 297 394"
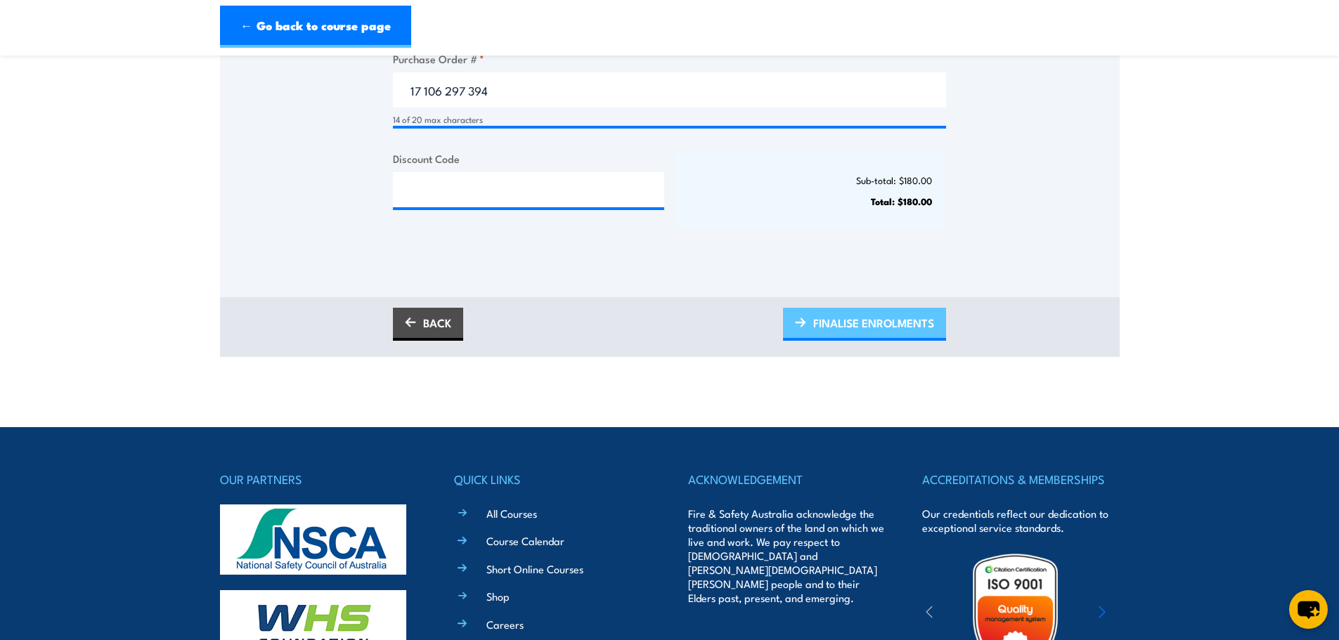
click at [813, 328] on span "FINALISE ENROLMENTS" at bounding box center [873, 322] width 121 height 37
